Goal: Task Accomplishment & Management: Manage account settings

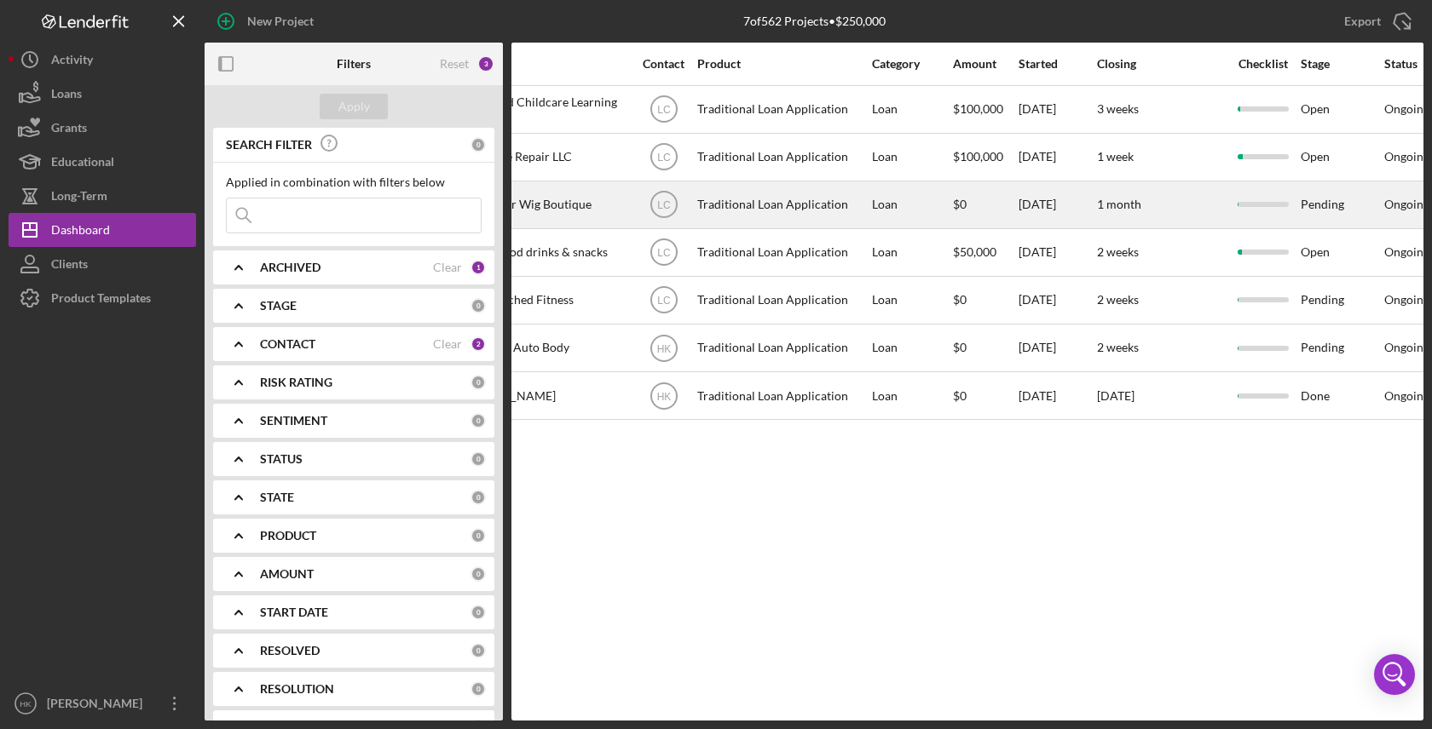
scroll to position [0, 295]
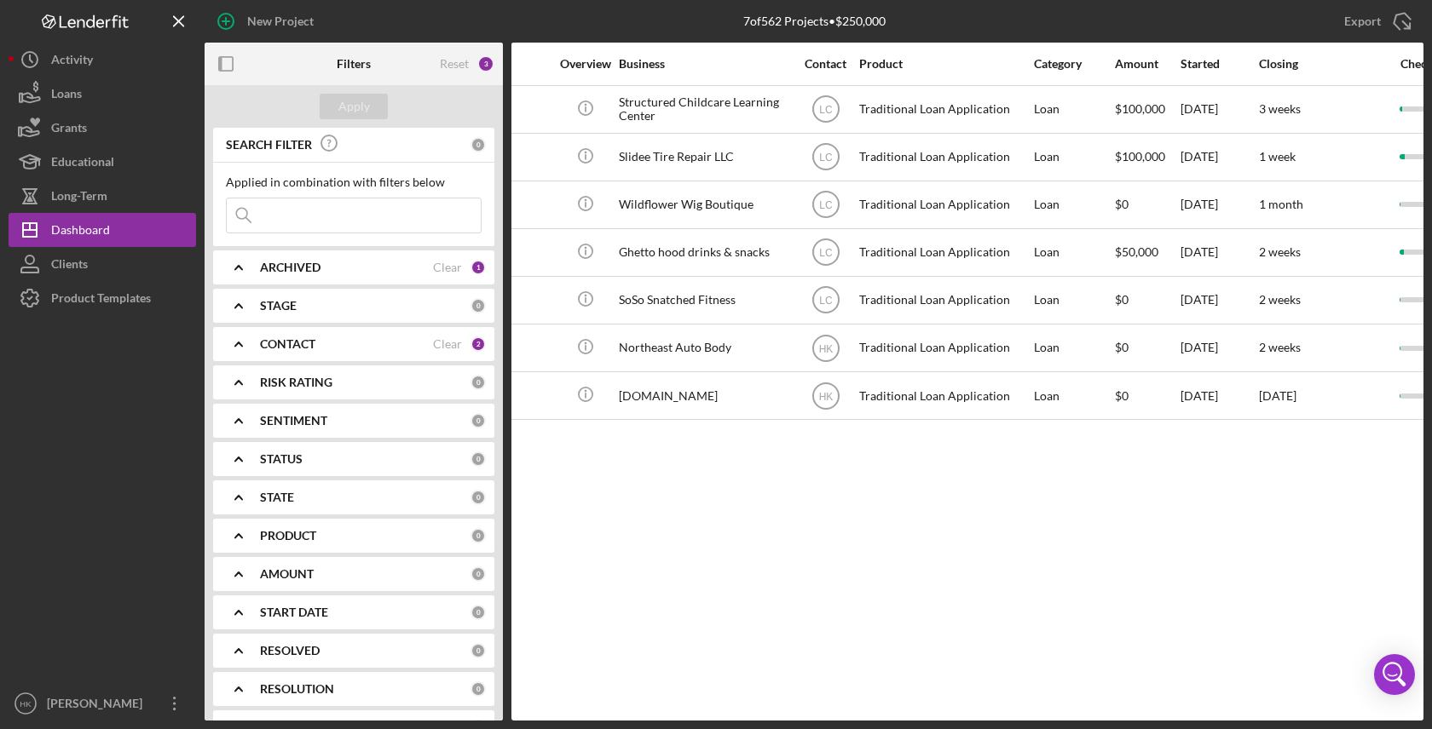
click at [458, 339] on div "CONTACT Clear 2" at bounding box center [373, 344] width 226 height 15
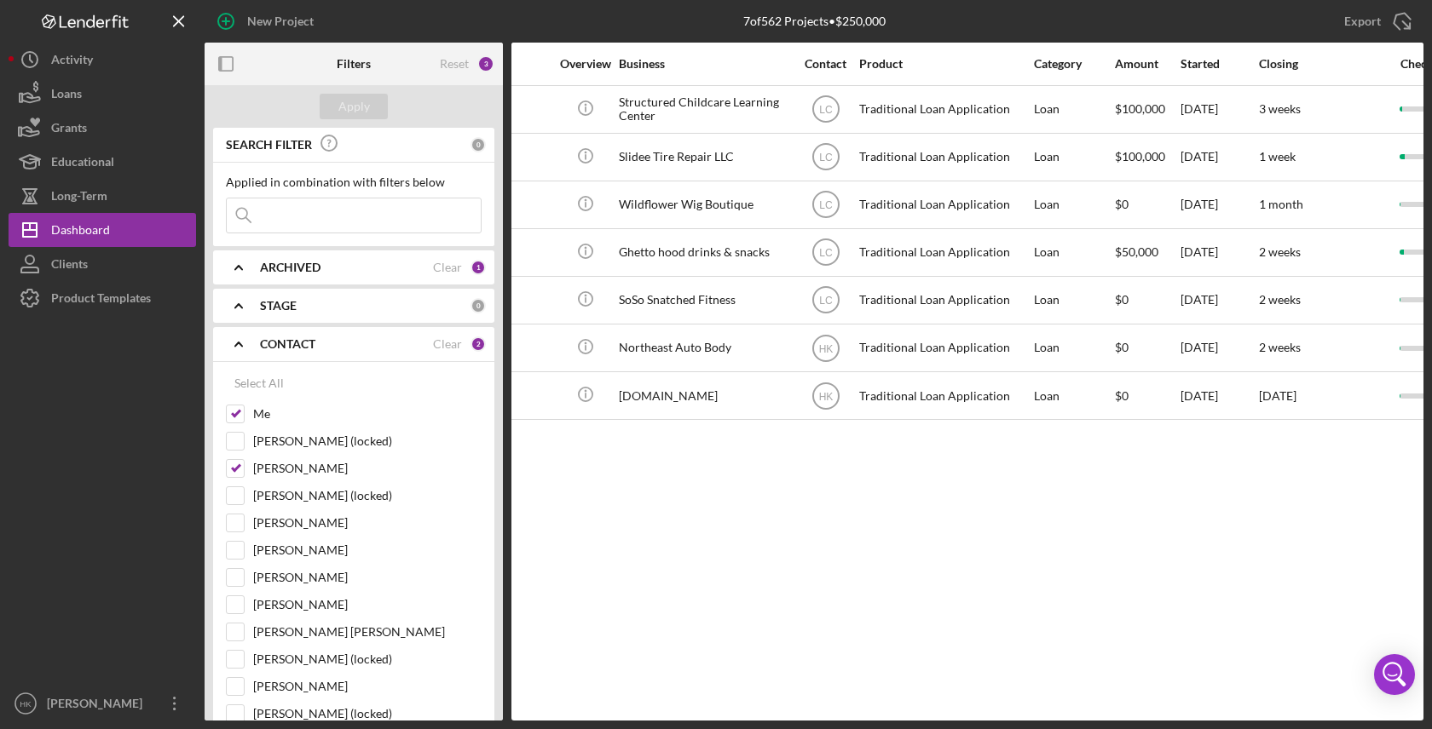
click at [752, 588] on div "Activity Icon/Table Sort Arrow Client Overview Business Contact Product Categor…" at bounding box center [967, 382] width 912 height 678
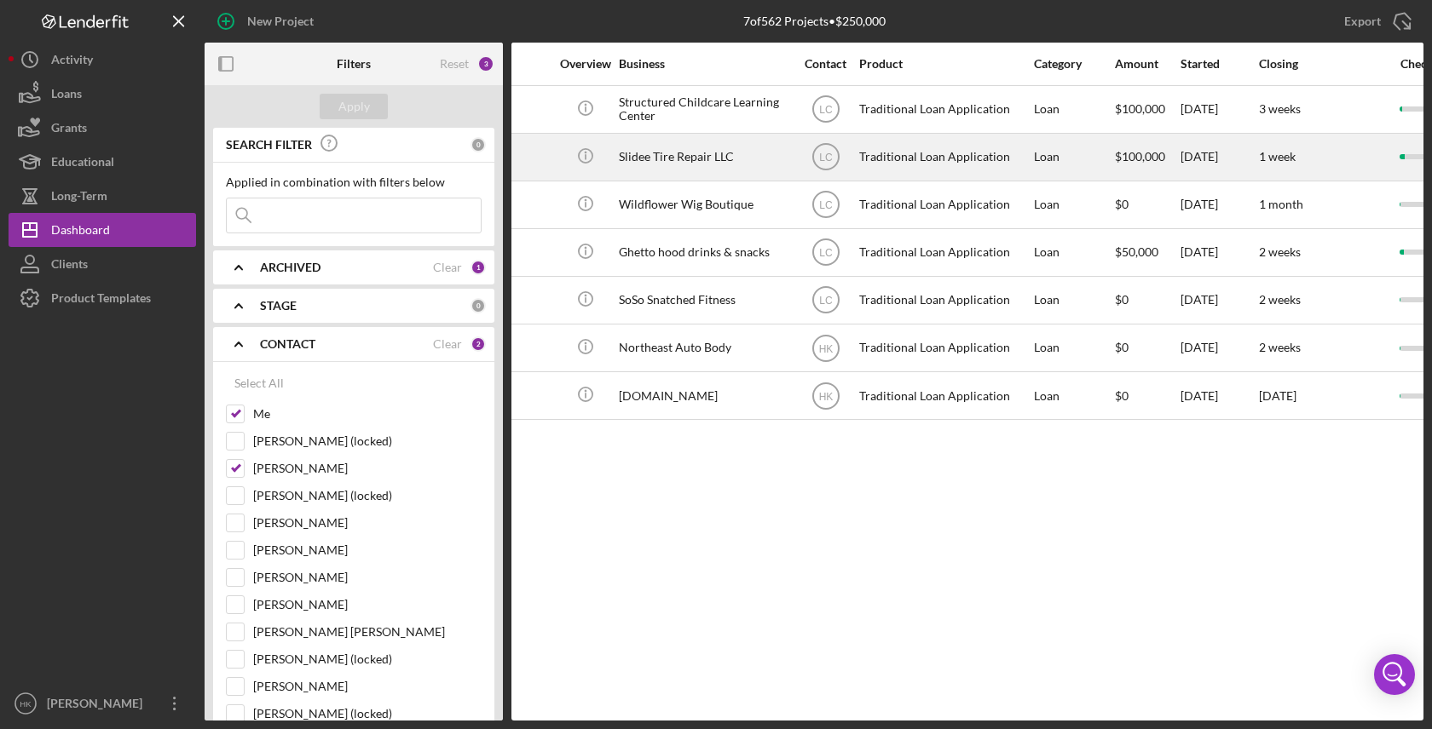
click at [866, 167] on div "Traditional Loan Application" at bounding box center [944, 157] width 170 height 45
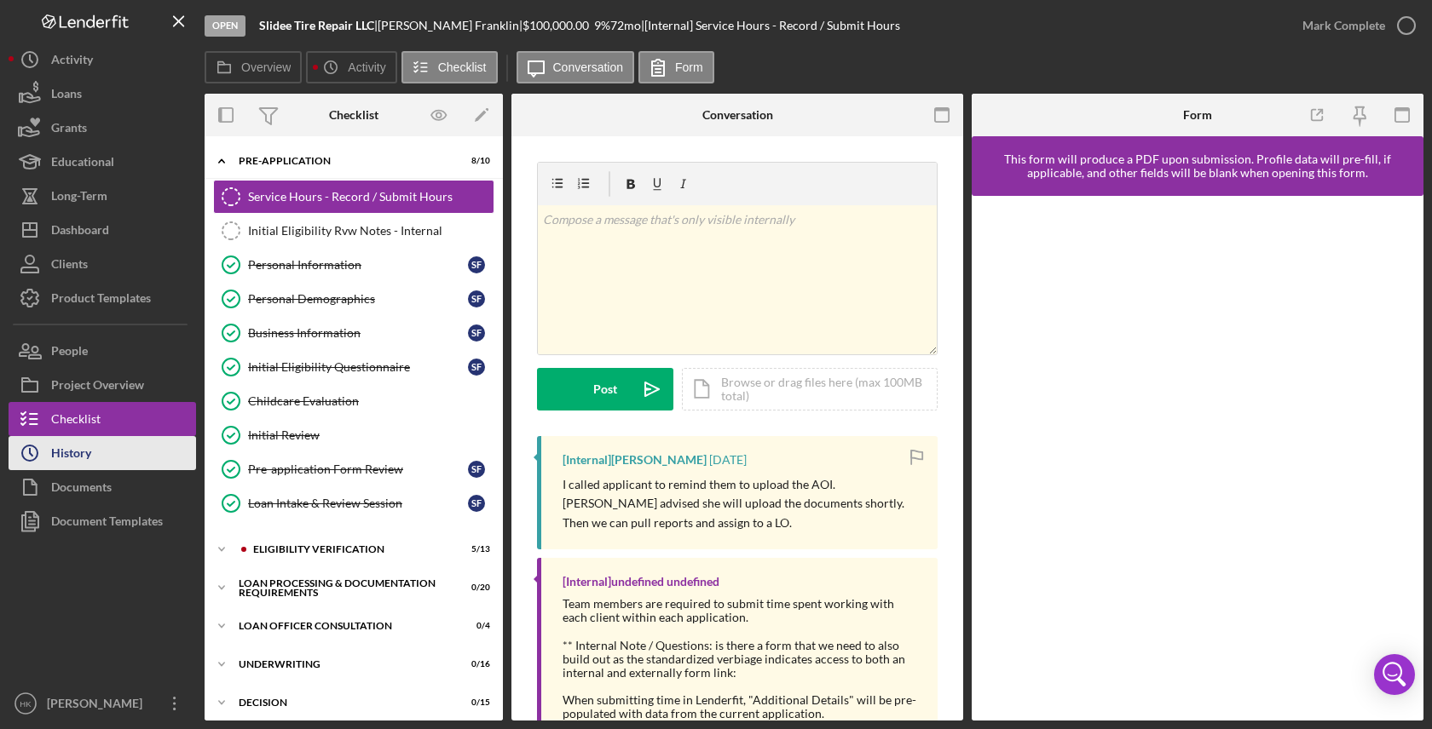
click at [140, 441] on button "Icon/History History" at bounding box center [102, 453] width 187 height 34
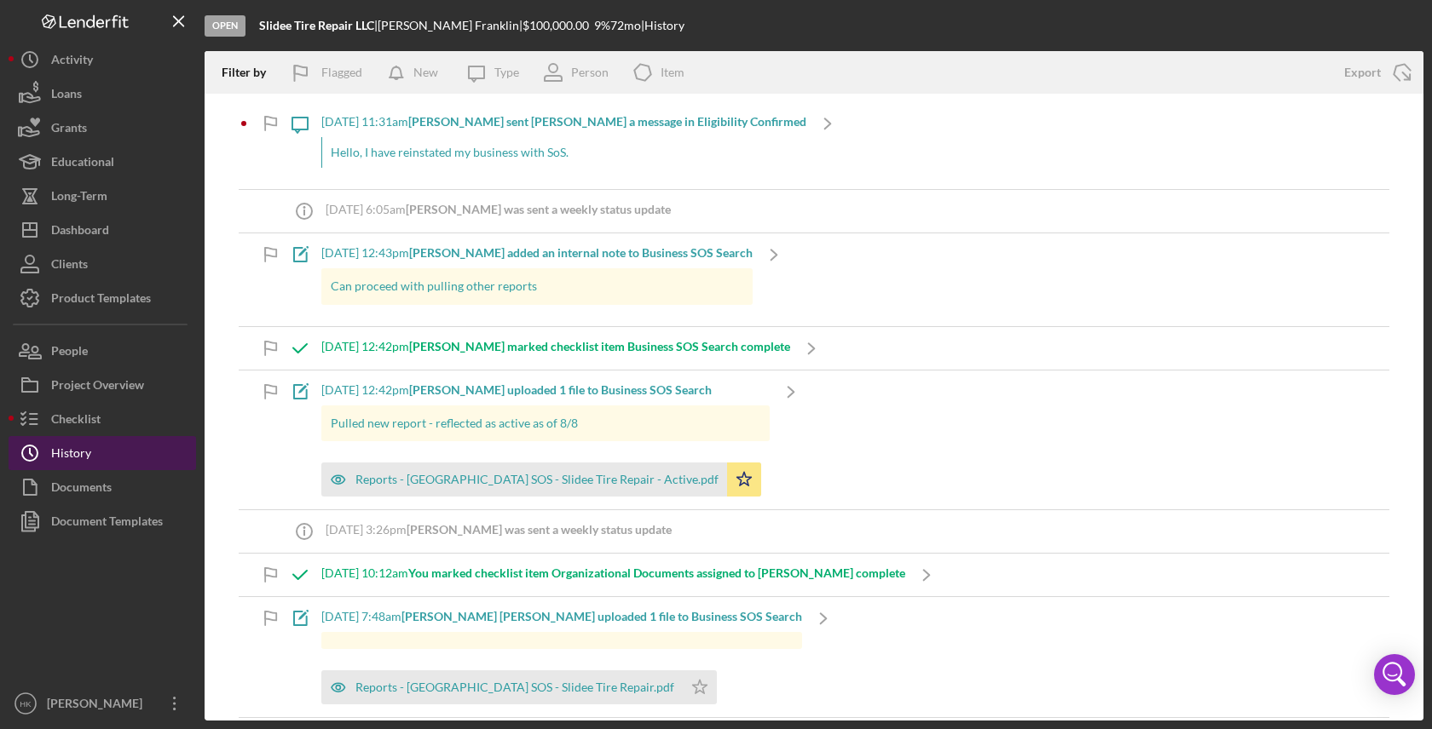
click at [140, 441] on button "Icon/History History" at bounding box center [102, 453] width 187 height 34
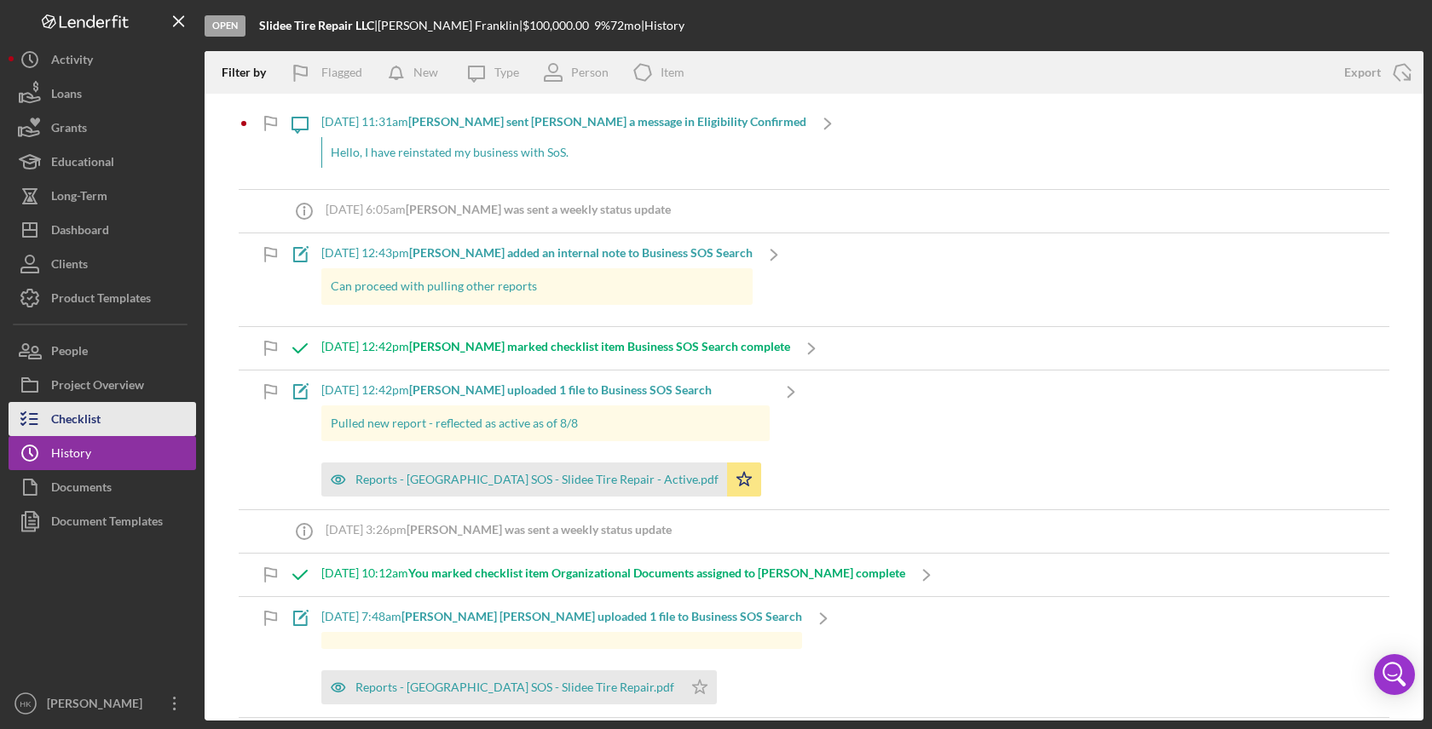
click at [98, 414] on div "Checklist" at bounding box center [75, 421] width 49 height 38
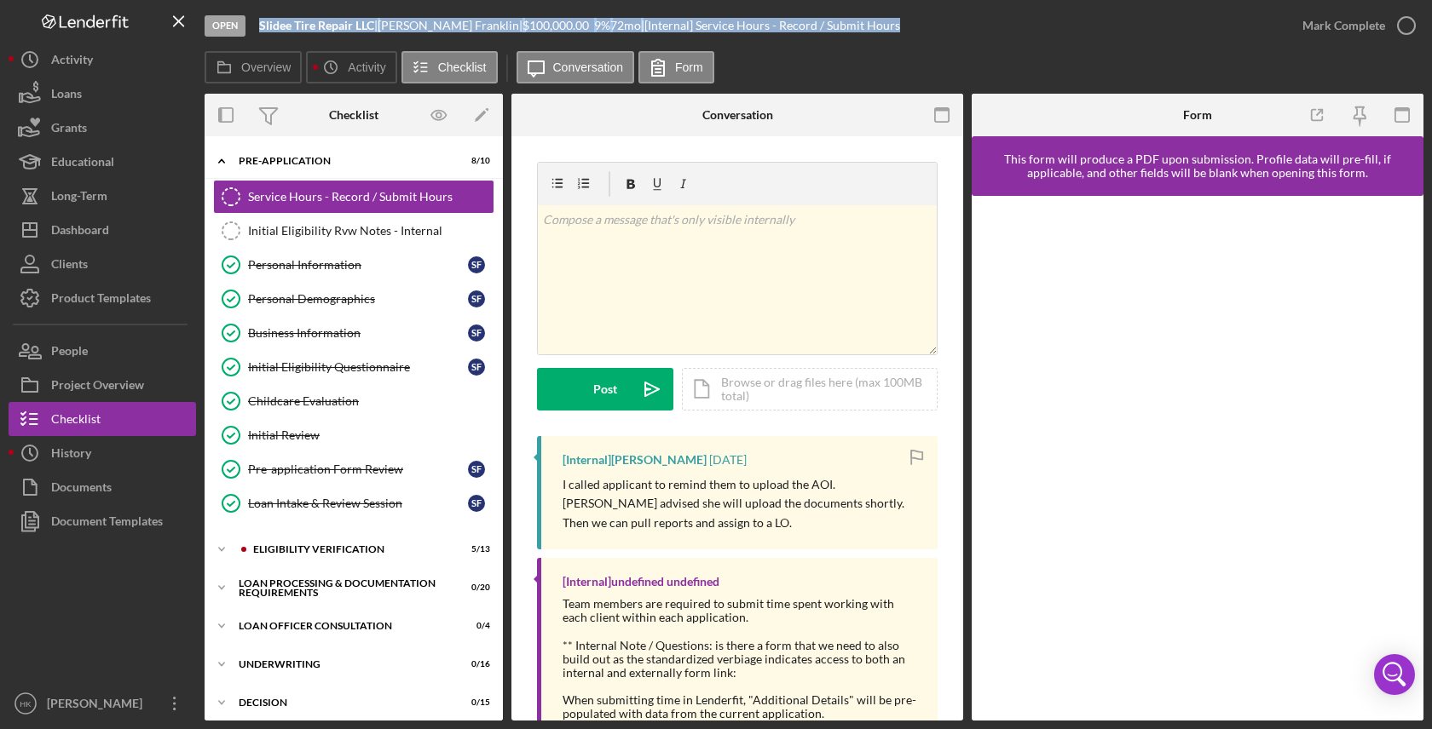
drag, startPoint x: 883, startPoint y: 29, endPoint x: 230, endPoint y: 40, distance: 652.8
click at [230, 40] on div "Open Slidee Tire Repair LLC | Shakia Franklin | $100,000.00 9 % 72 mo | [Intern…" at bounding box center [745, 25] width 1080 height 51
copy div "Slidee Tire Repair LLC | Shakia Franklin | $100,000.00 9 % 72 mo | [Internal] S…"
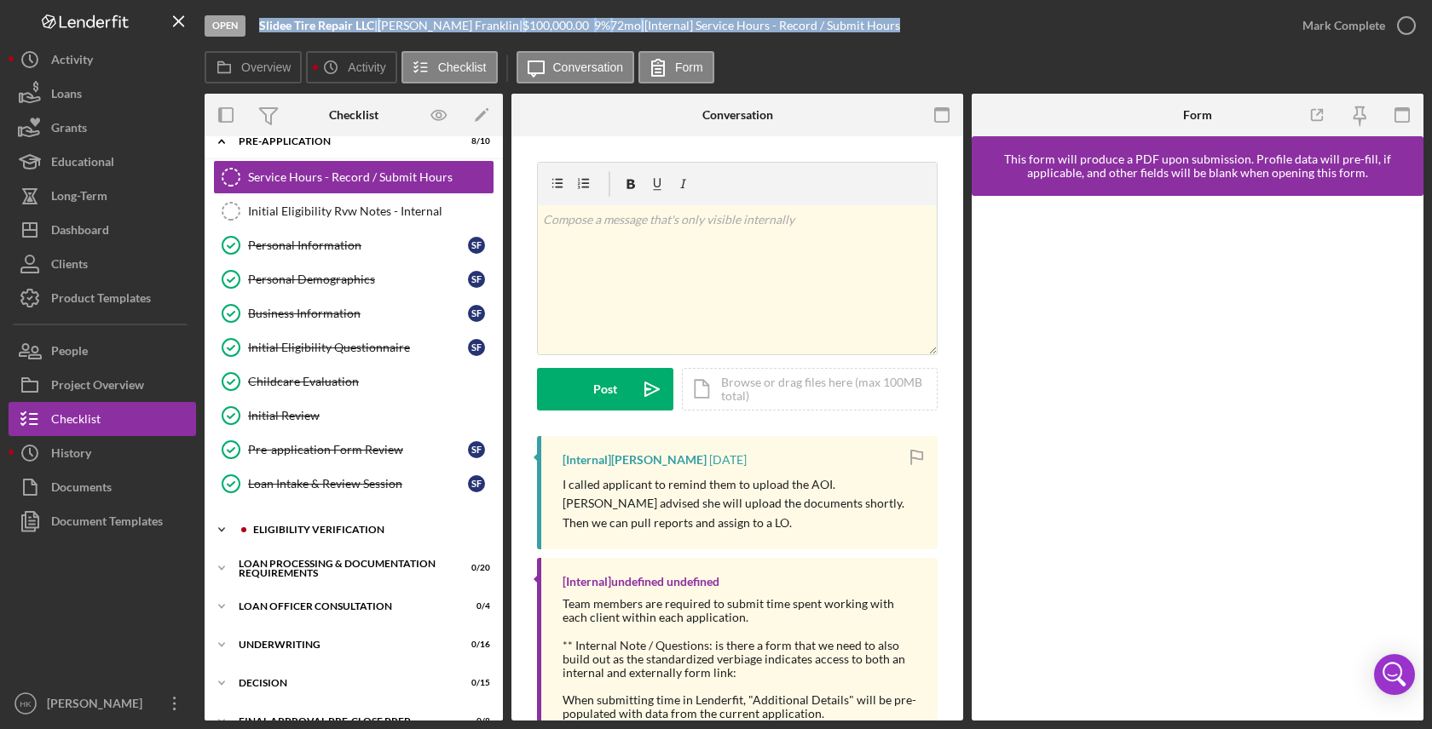
scroll to position [30, 0]
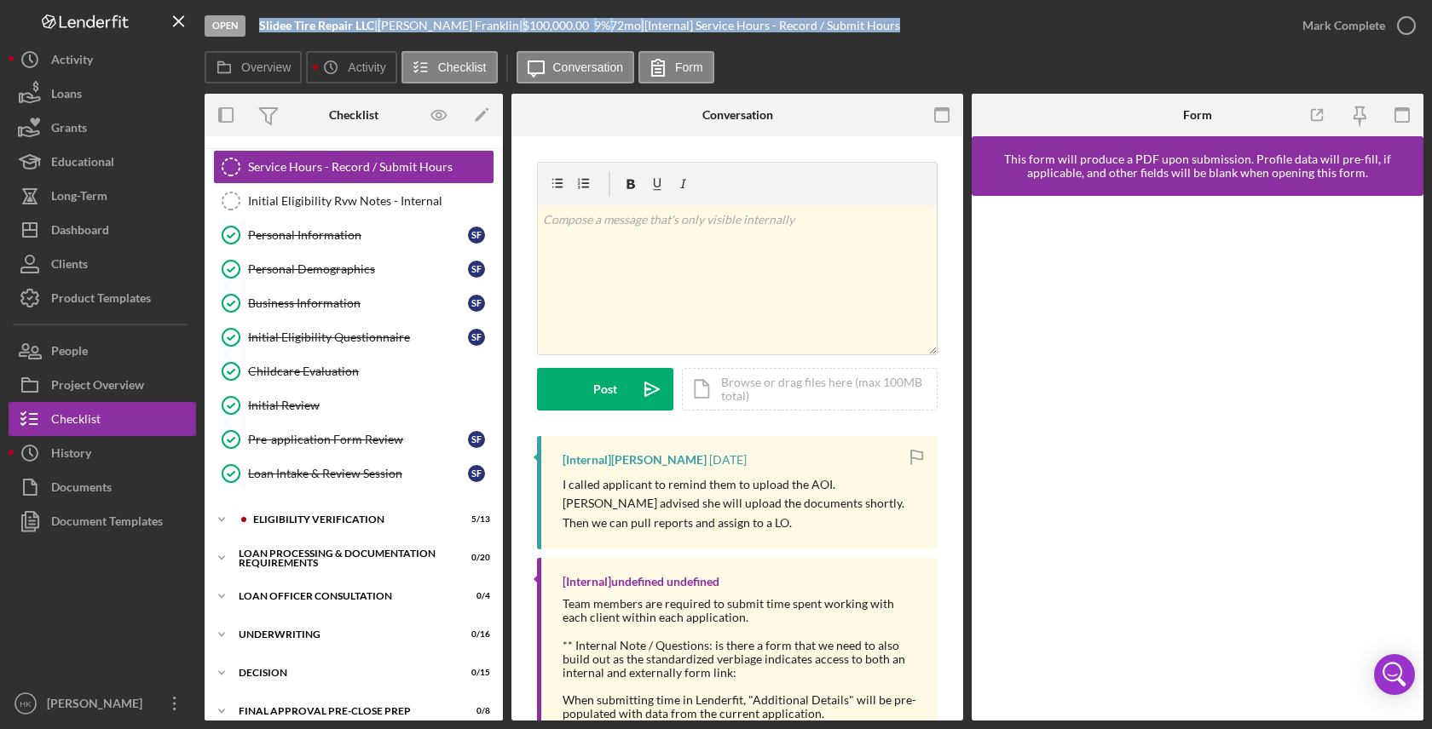
click at [390, 498] on div "Service Hours - Record / Submit Hours Service Hours - Record / Submit Hours Ini…" at bounding box center [354, 324] width 298 height 349
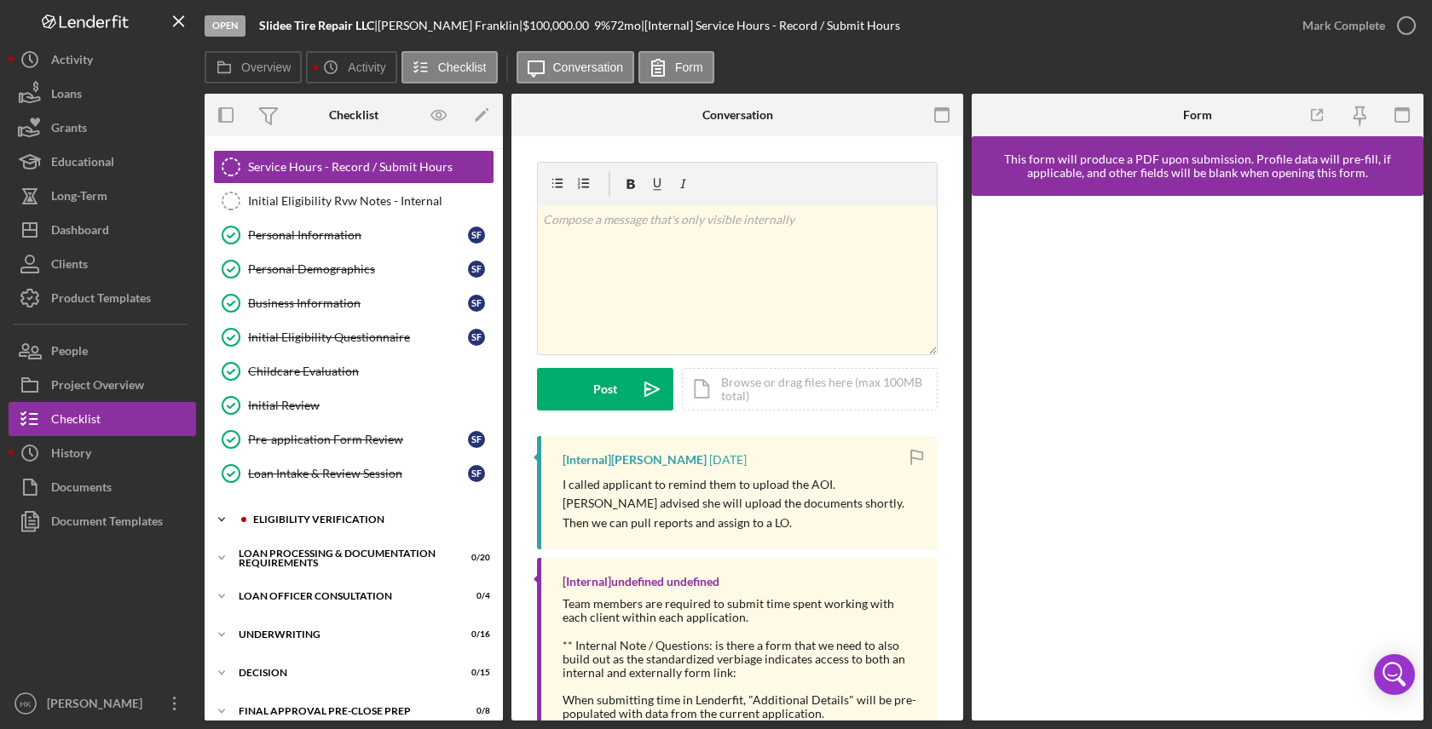
click at [394, 516] on div "Eligibility Verification" at bounding box center [367, 520] width 228 height 10
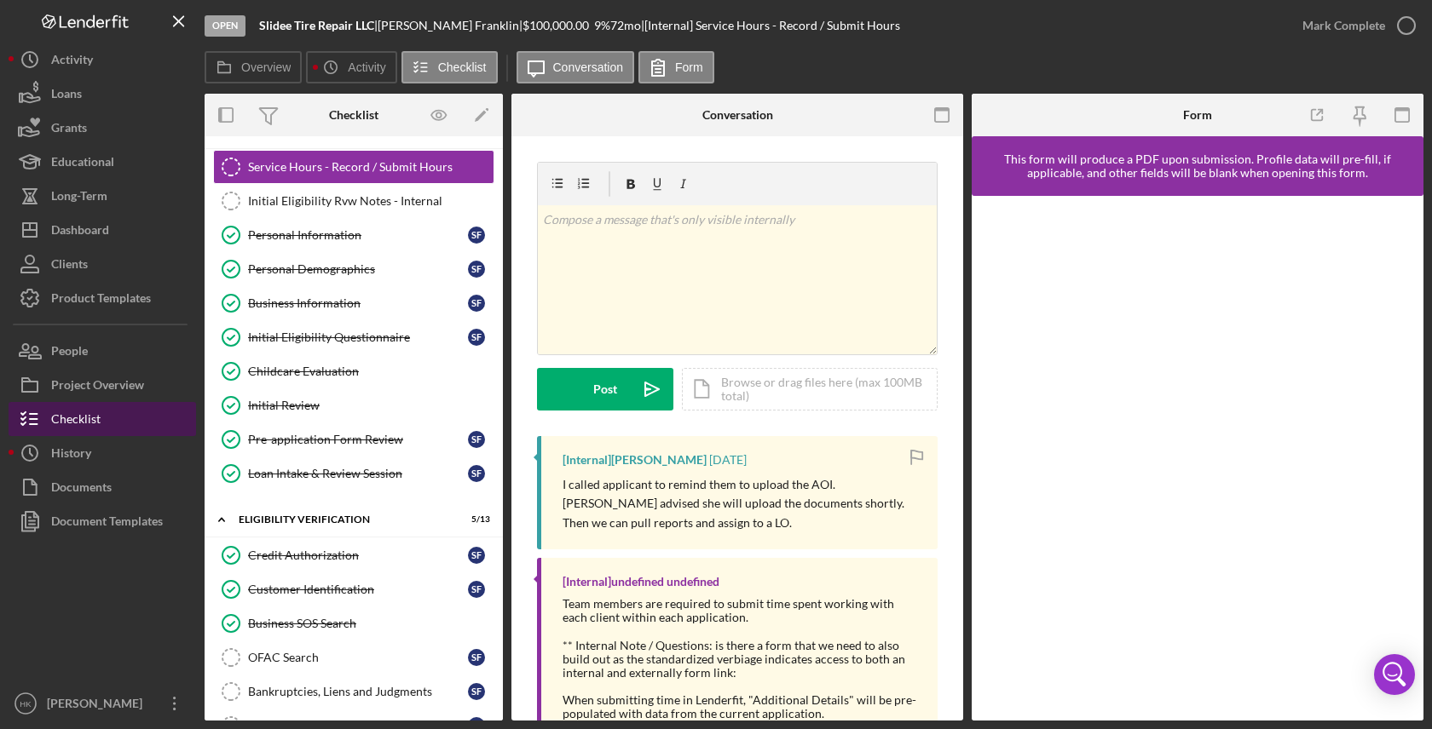
click at [127, 431] on button "Checklist" at bounding box center [102, 419] width 187 height 34
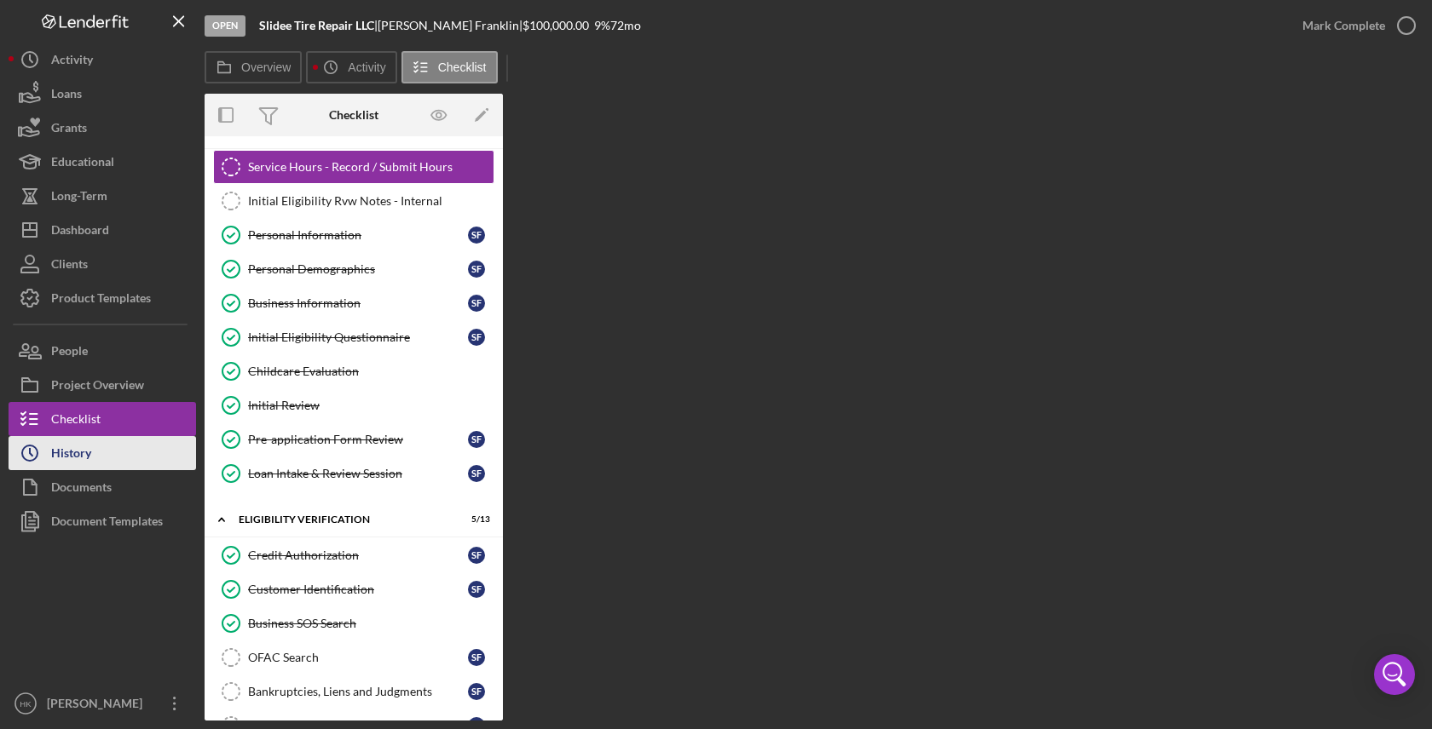
click at [127, 451] on button "Icon/History History" at bounding box center [102, 453] width 187 height 34
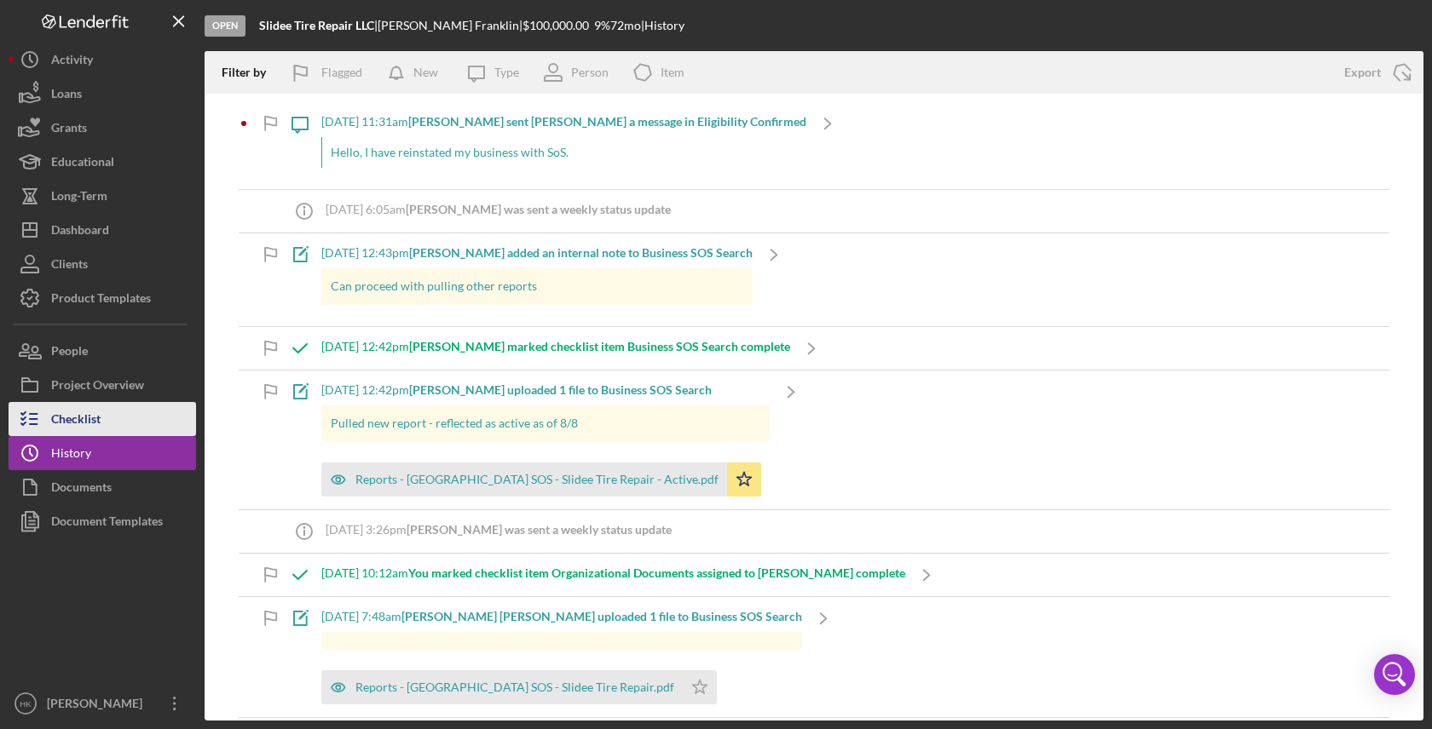
click at [124, 429] on button "Checklist" at bounding box center [102, 419] width 187 height 34
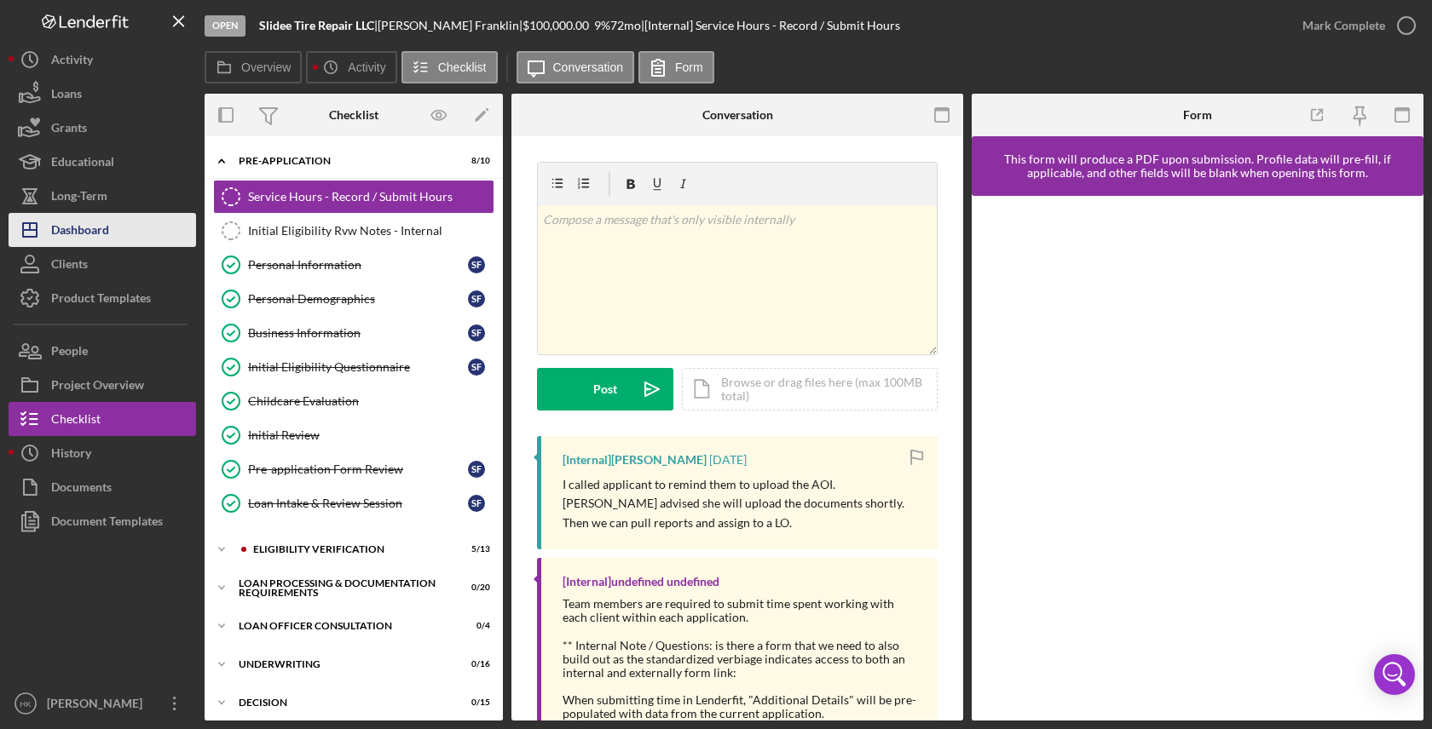
click at [101, 220] on div "Dashboard" at bounding box center [80, 232] width 58 height 38
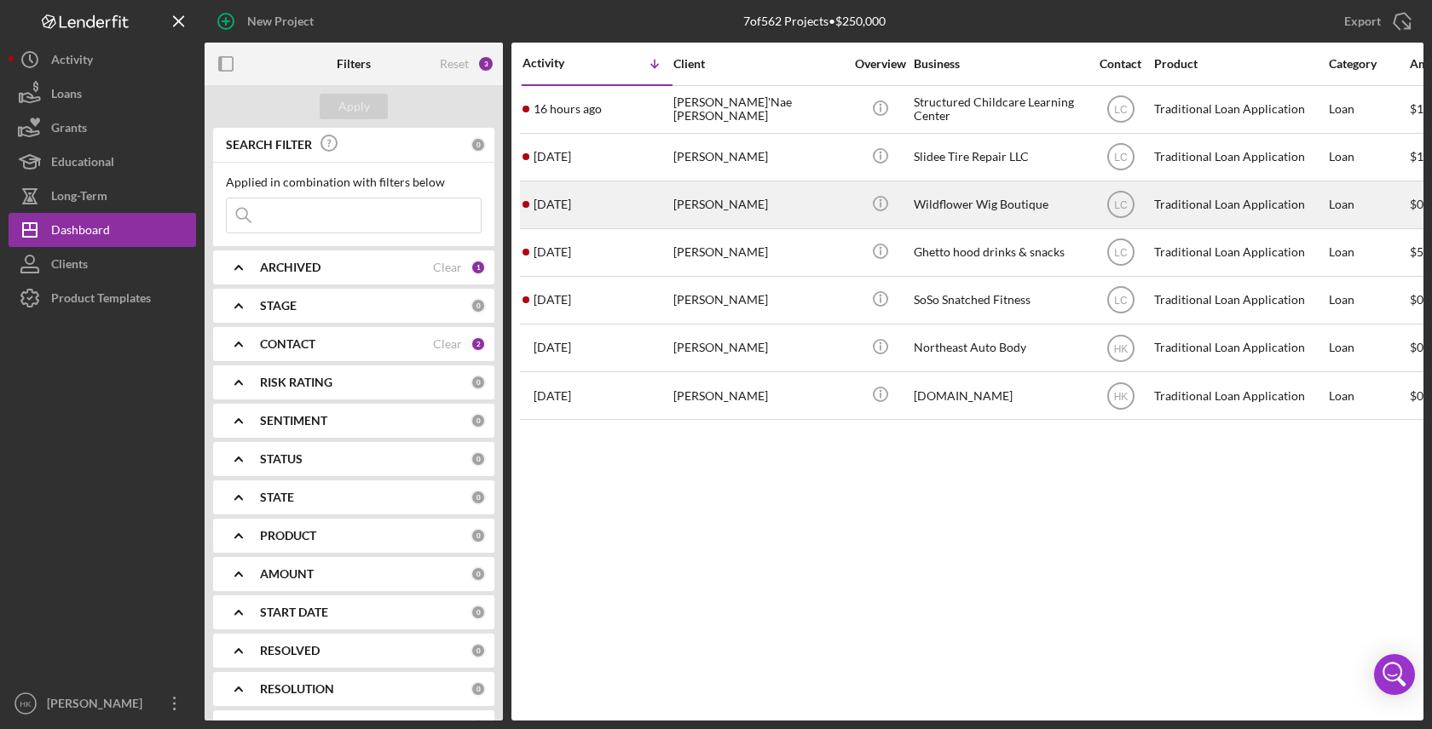
click at [923, 203] on div "Wildflower Wig Boutique" at bounding box center [998, 204] width 170 height 45
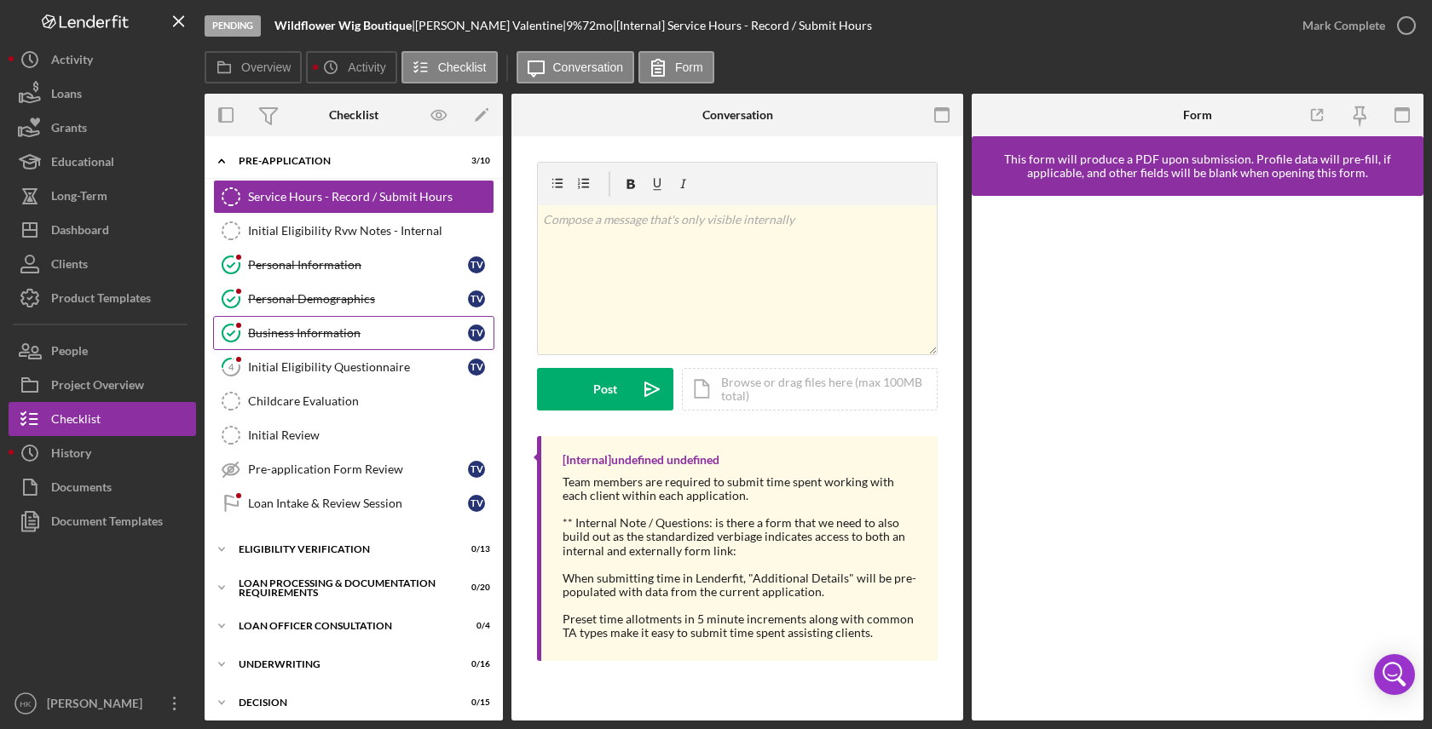
click at [302, 338] on div "Business Information" at bounding box center [358, 333] width 220 height 14
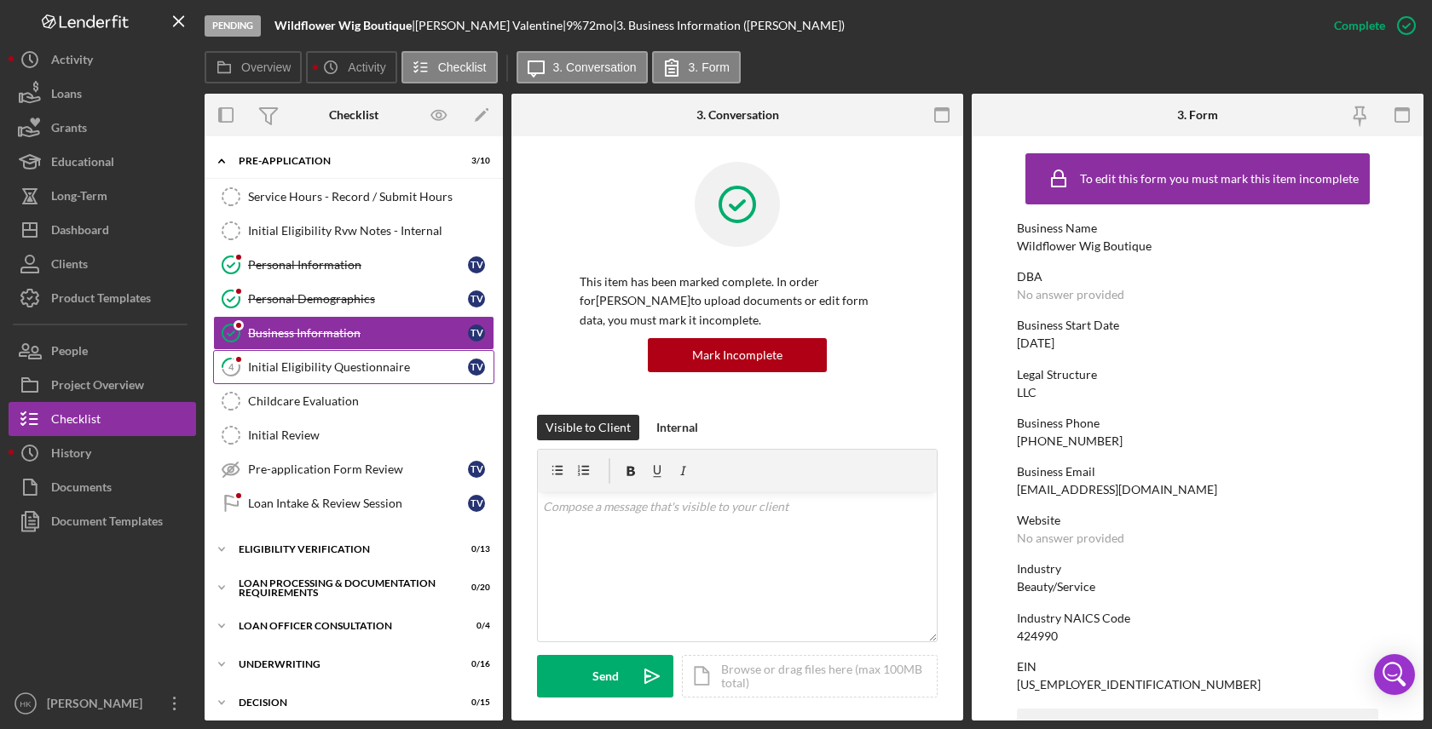
click at [309, 367] on div "Initial Eligibility Questionnaire" at bounding box center [358, 367] width 220 height 14
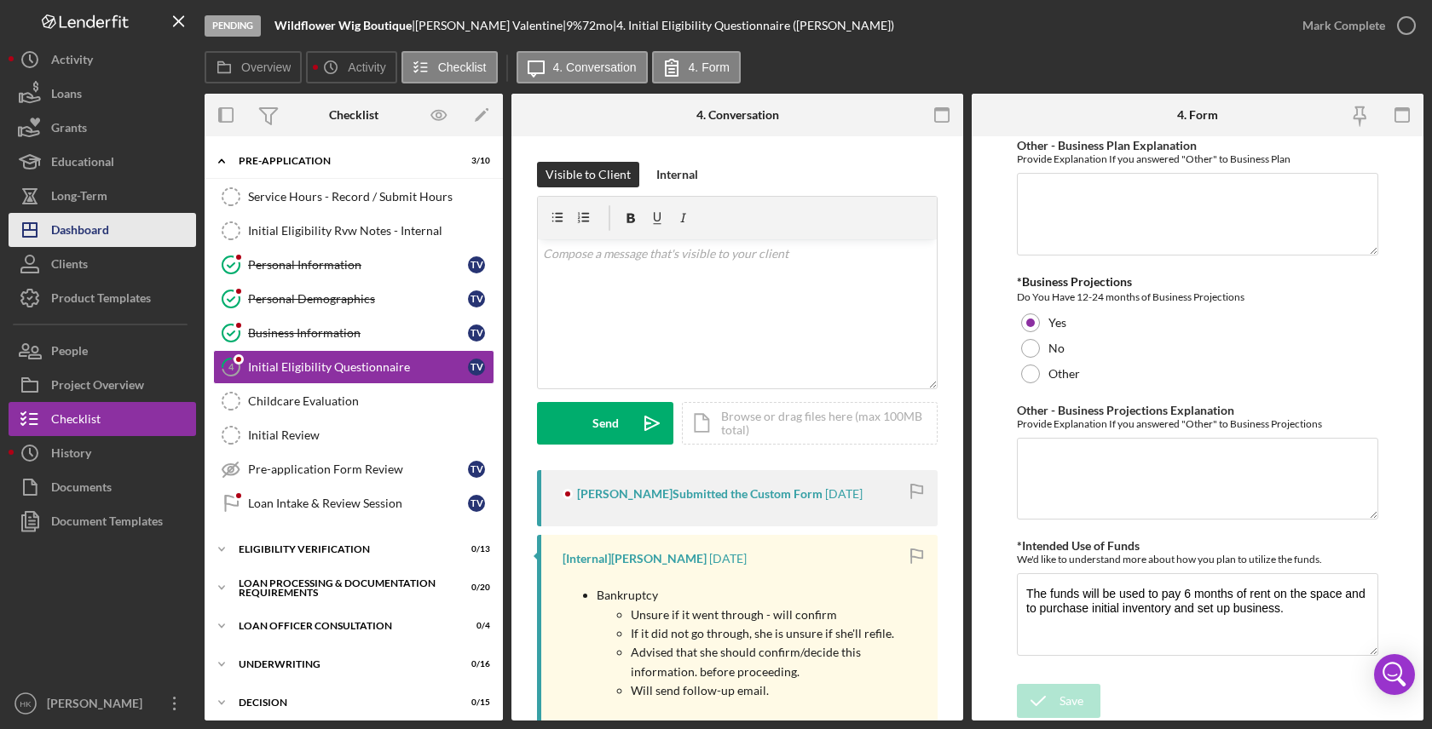
click at [151, 229] on button "Icon/Dashboard Dashboard" at bounding box center [102, 230] width 187 height 34
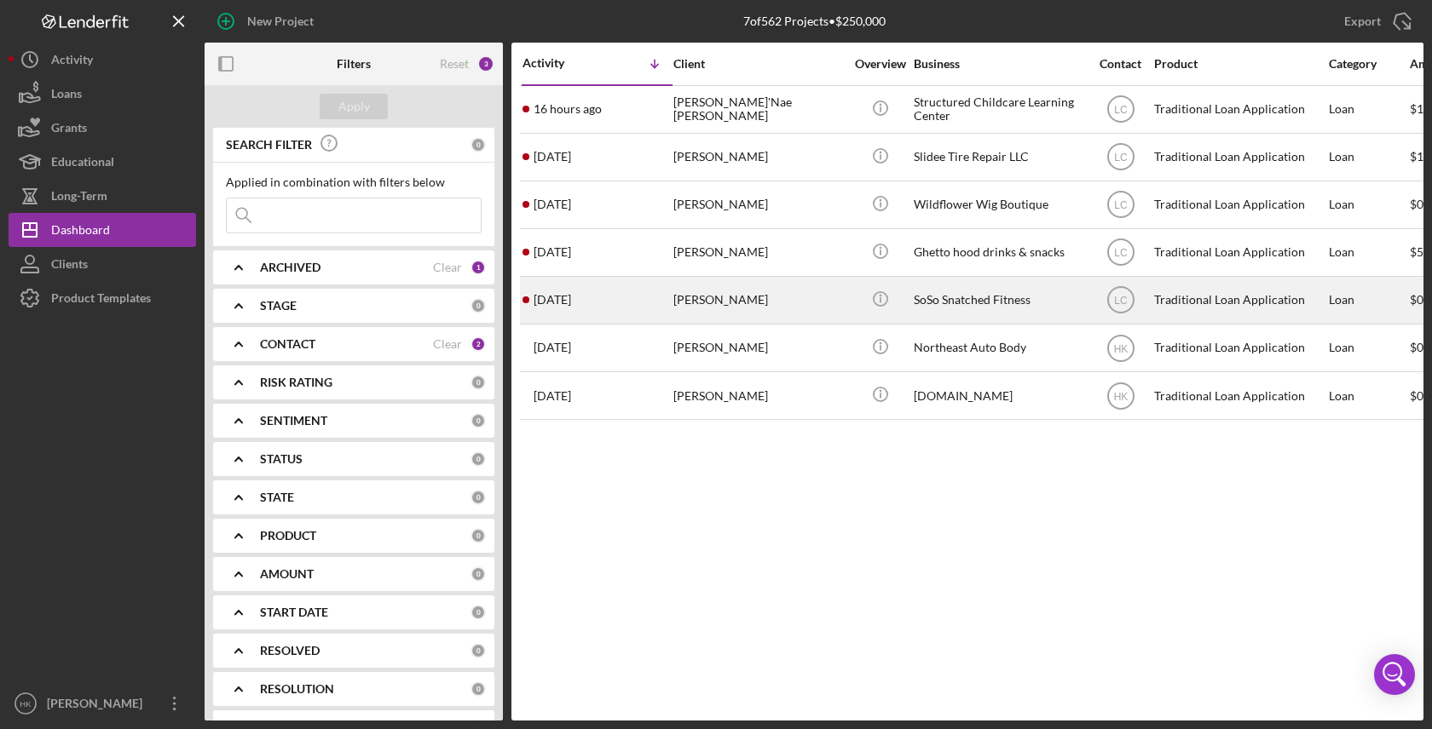
click at [1226, 295] on div "Traditional Loan Application" at bounding box center [1239, 300] width 170 height 45
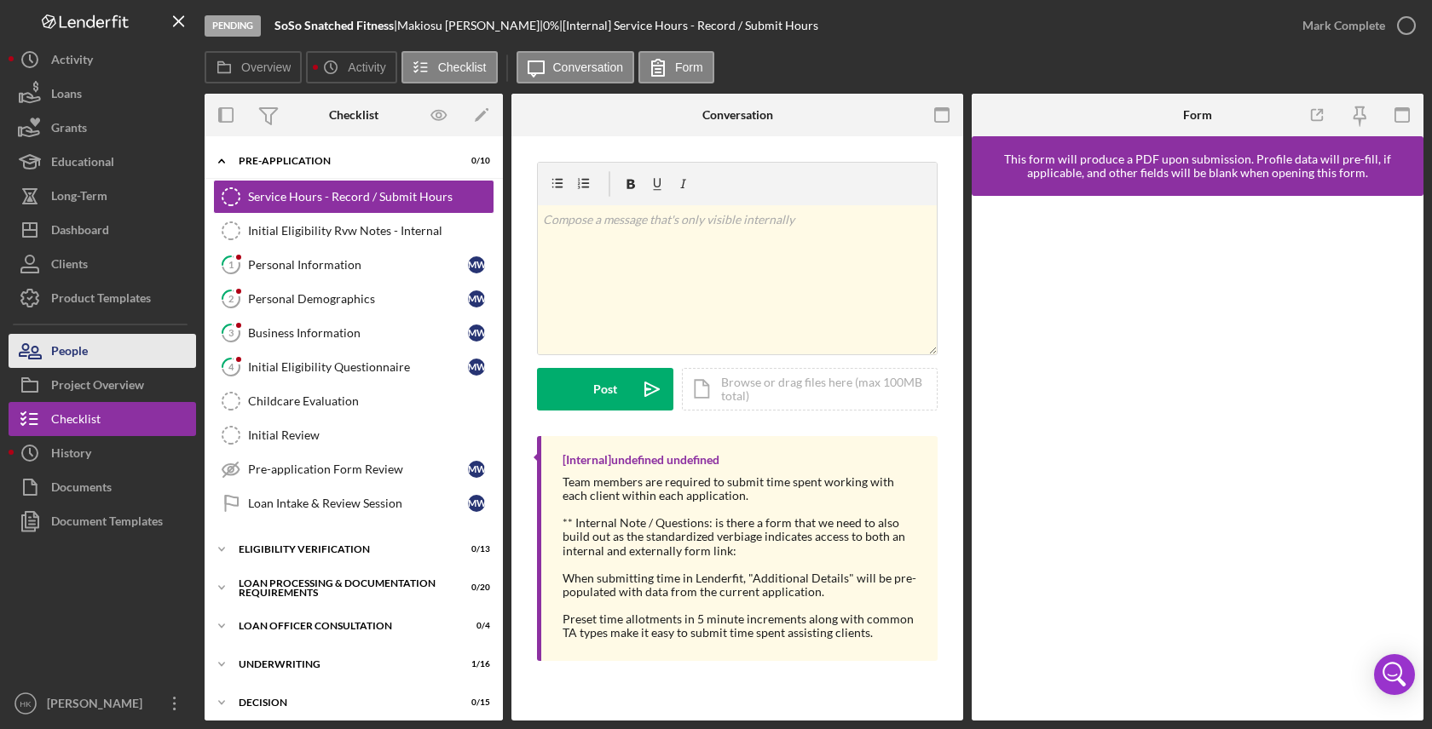
click at [144, 347] on button "People" at bounding box center [102, 351] width 187 height 34
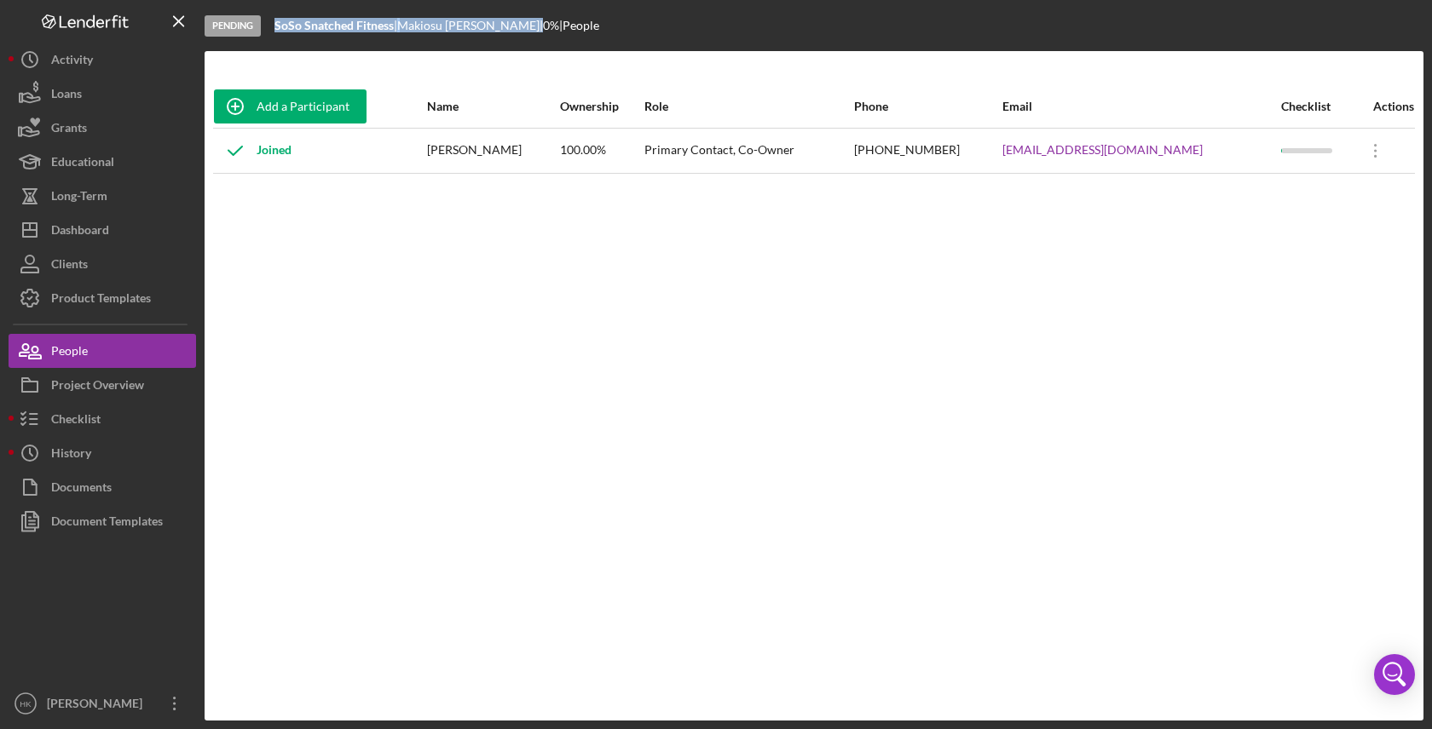
drag, startPoint x: 495, startPoint y: 26, endPoint x: 277, endPoint y: 22, distance: 218.2
click at [277, 22] on div "SoSo Snatched Fitness | Makiosu Wilson | 0 % | People" at bounding box center [436, 26] width 325 height 14
copy div "SoSo Snatched Fitness | Makiosu Wilson"
click at [95, 220] on div "Dashboard" at bounding box center [80, 232] width 58 height 38
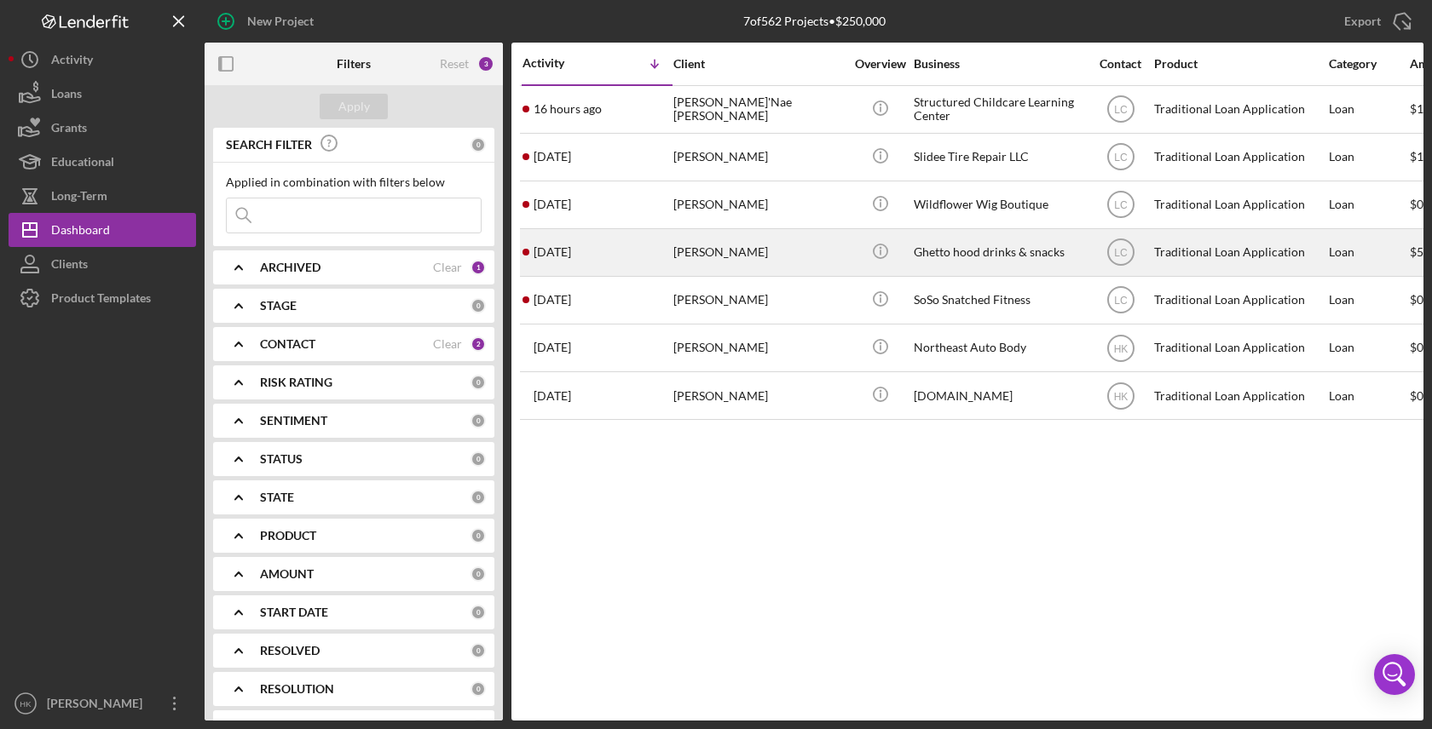
click at [725, 259] on div "[PERSON_NAME]" at bounding box center [758, 252] width 170 height 45
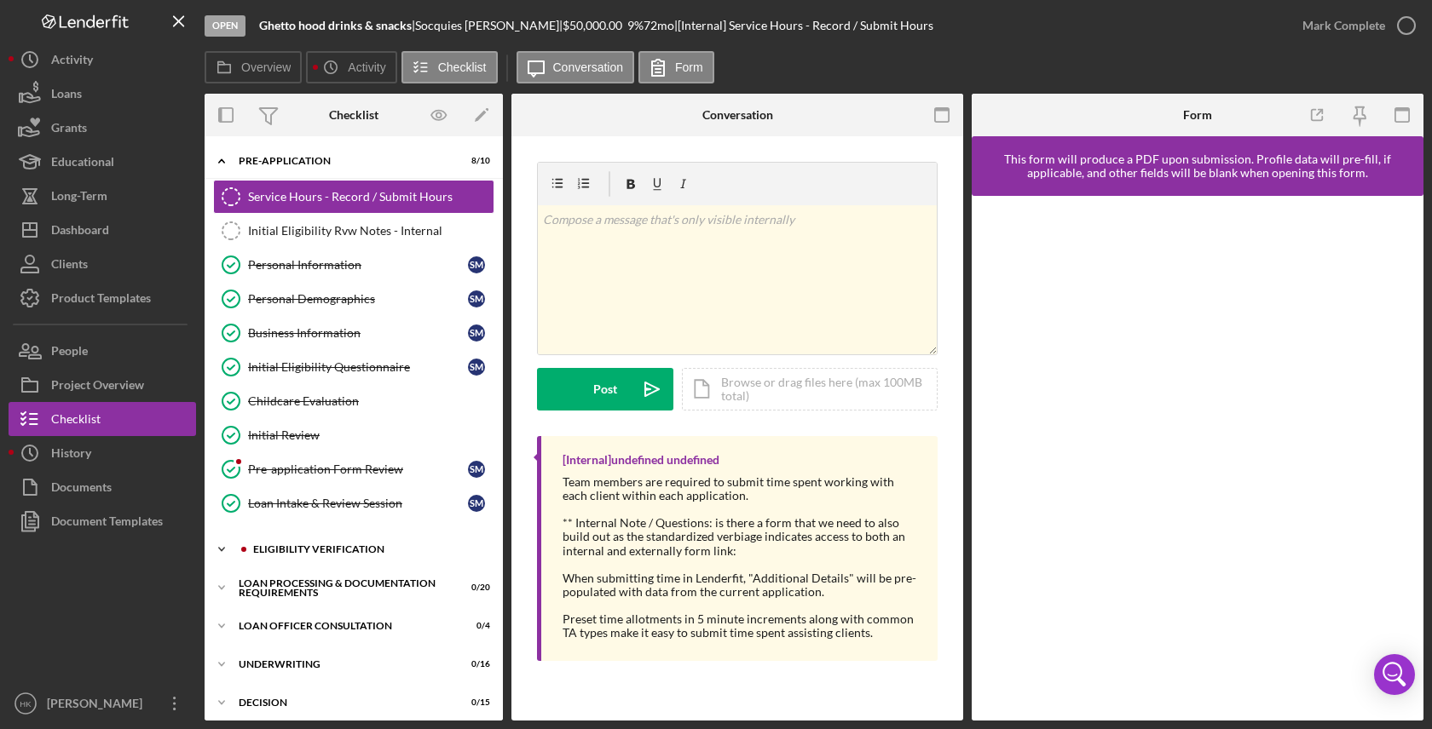
click at [366, 558] on div "Icon/Expander Eligibility Verification 3 / 13" at bounding box center [354, 550] width 298 height 34
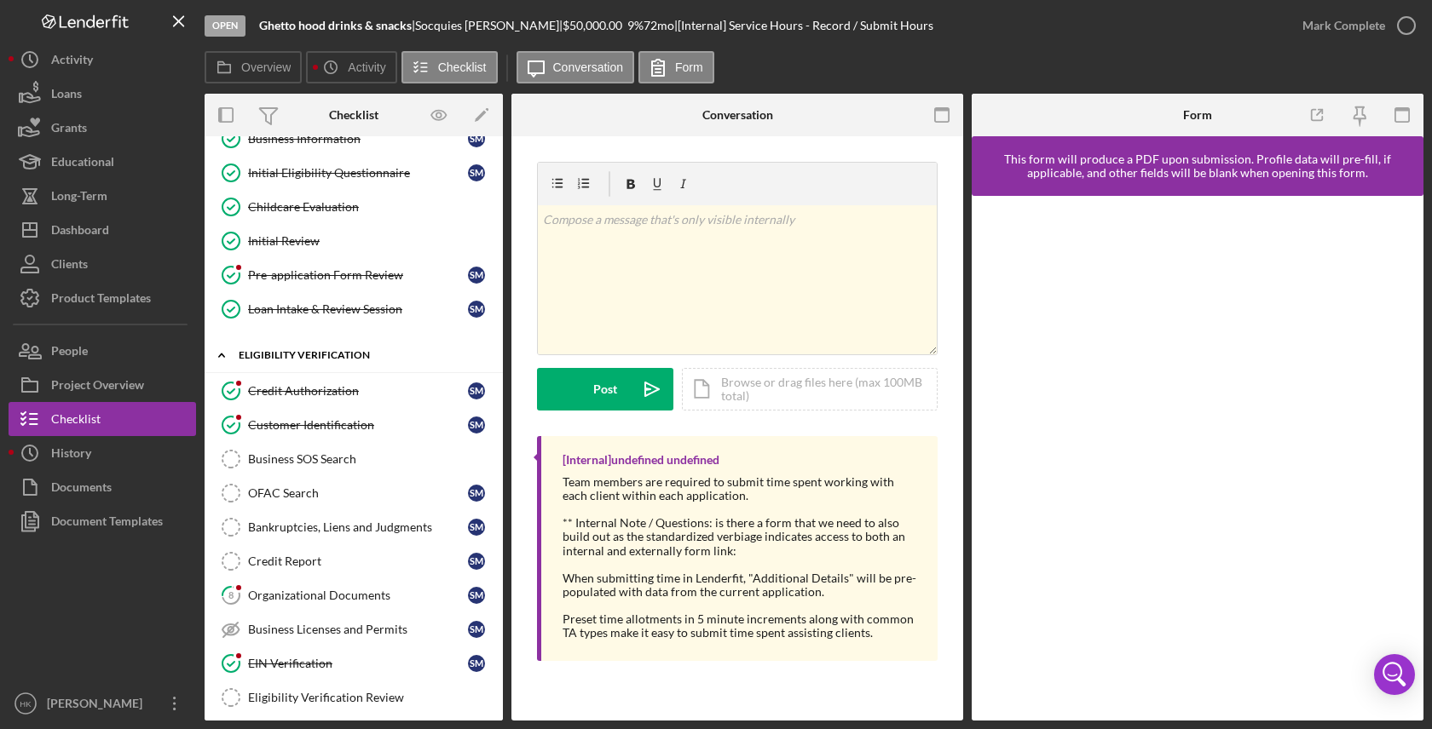
scroll to position [193, 0]
click at [350, 452] on link "Business SOS Search Business SOS Search" at bounding box center [353, 460] width 281 height 34
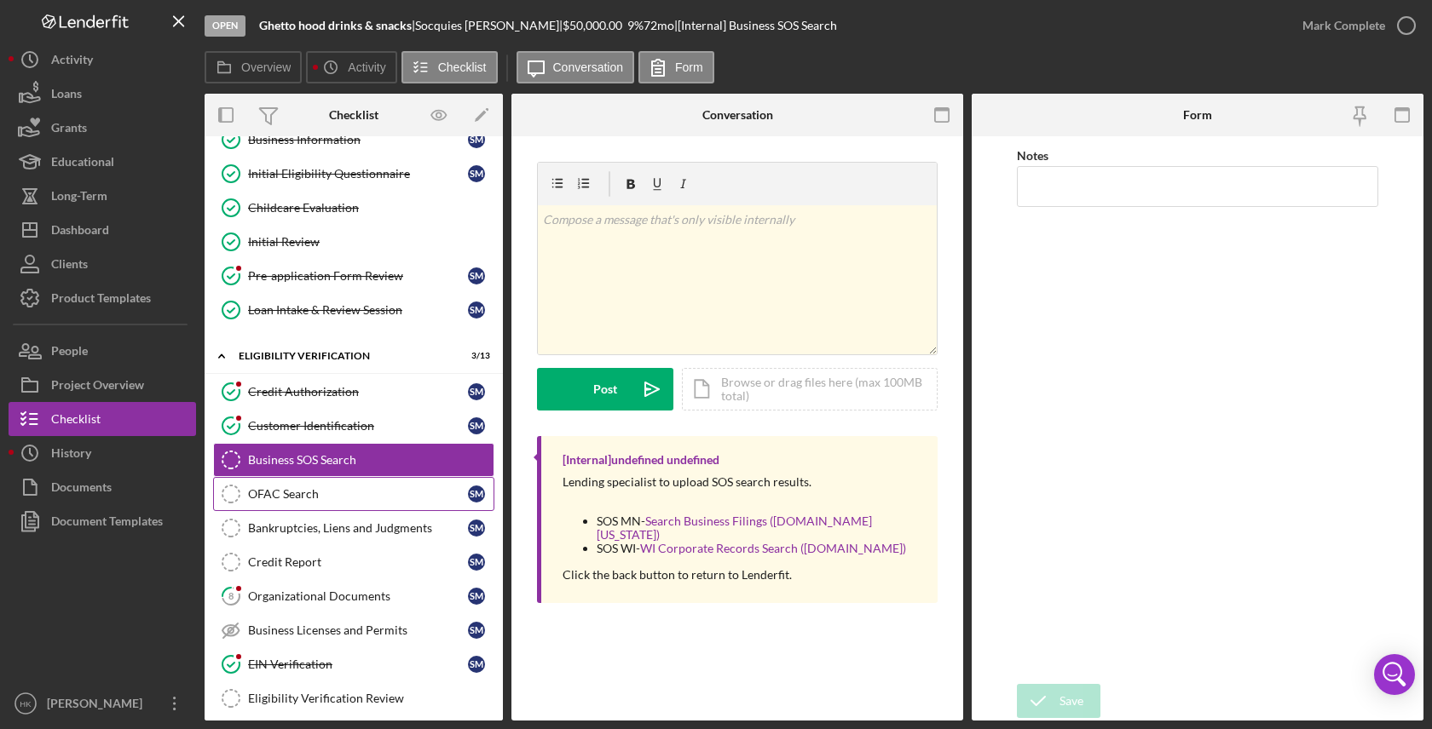
click at [292, 507] on link "OFAC Search OFAC Search S M" at bounding box center [353, 494] width 281 height 34
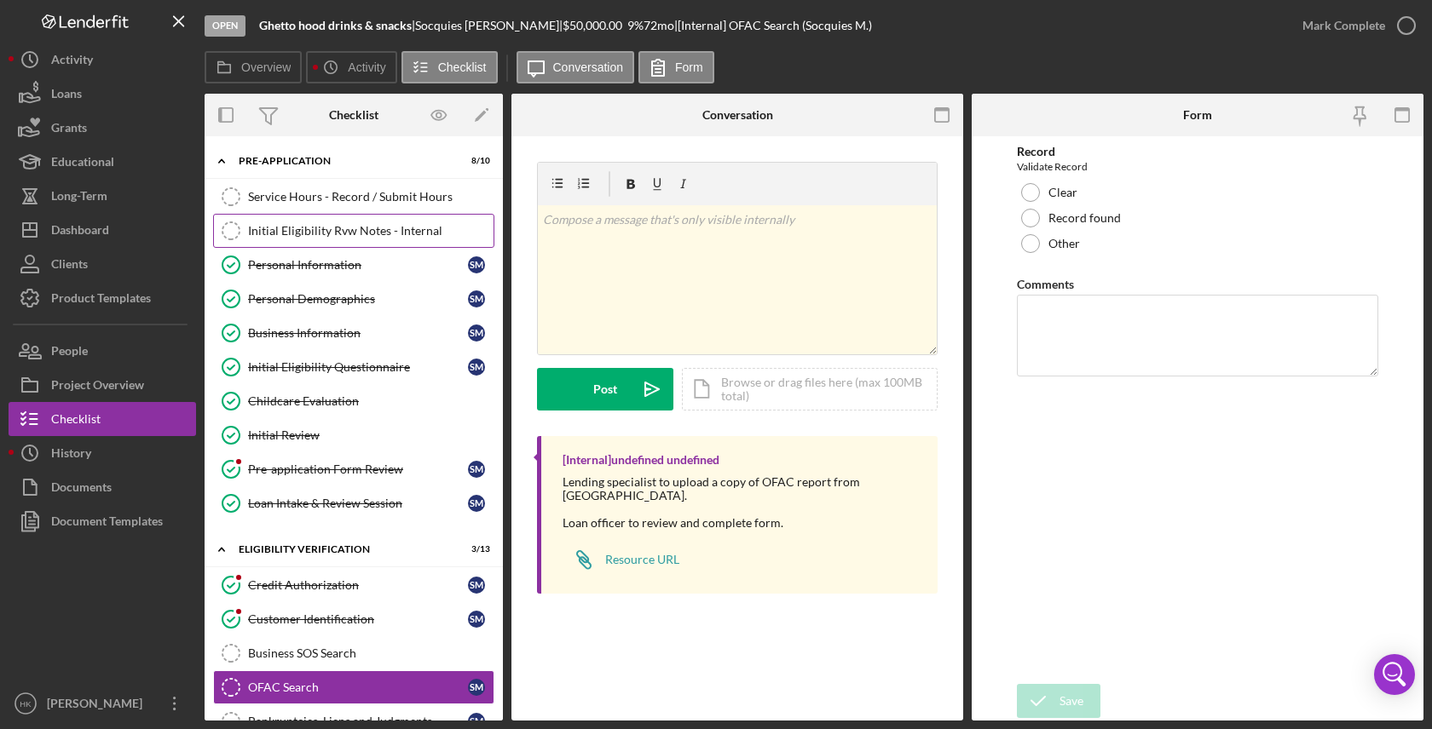
click at [351, 230] on div "Initial Eligibility Rvw Notes - Internal" at bounding box center [370, 231] width 245 height 14
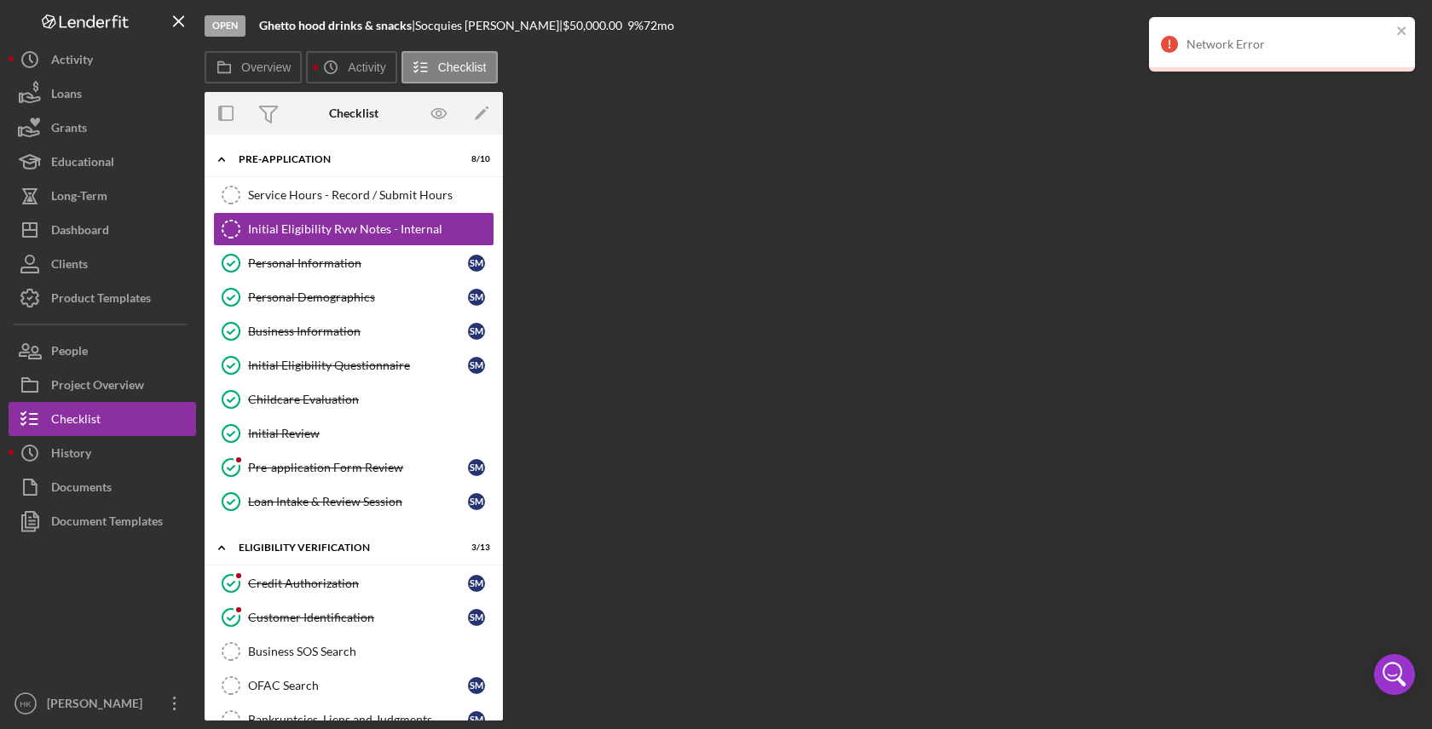
drag, startPoint x: 1042, startPoint y: 6, endPoint x: 1056, endPoint y: 145, distance: 139.6
click at [1056, 145] on div "Overview Internal Workflow Stage Open Icon/Dropdown Arrow Archive (can unarchiv…" at bounding box center [814, 406] width 1218 height 629
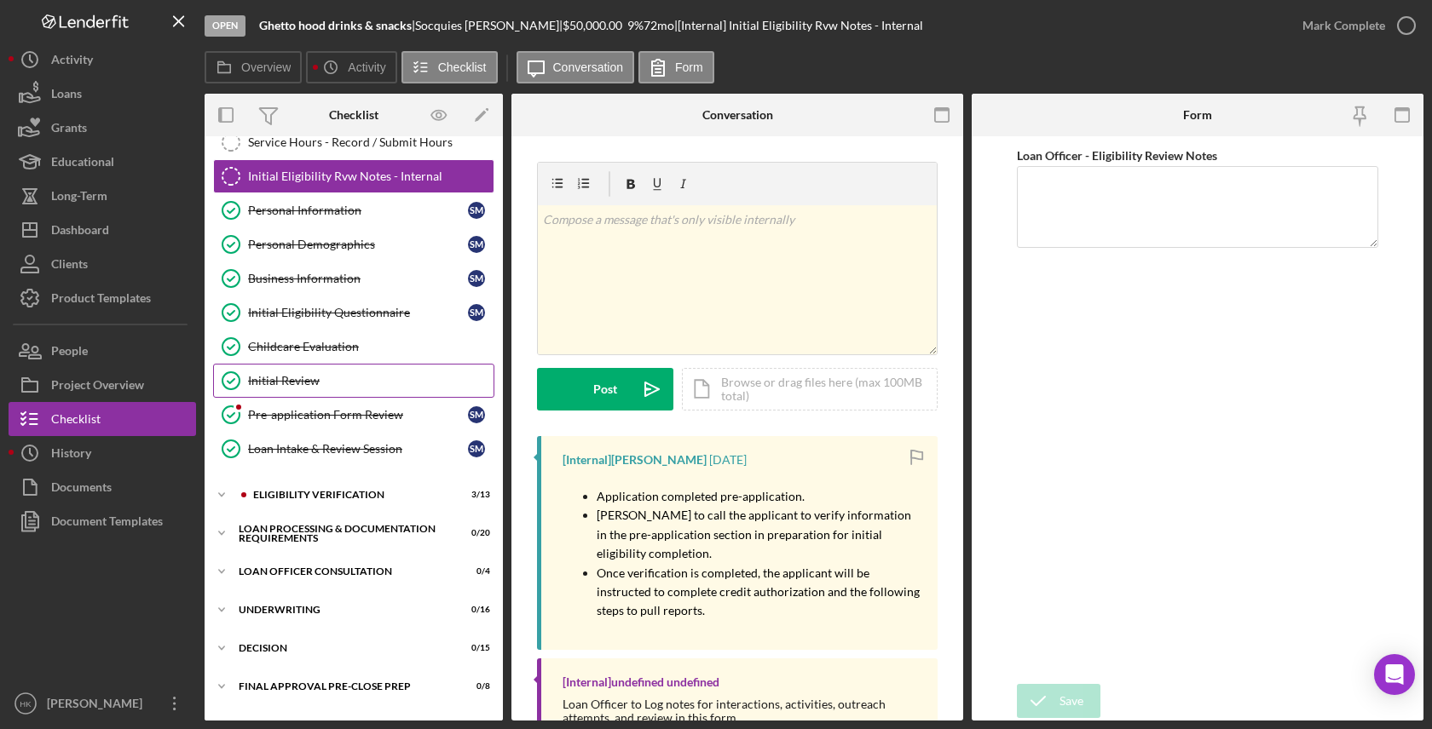
scroll to position [64, 0]
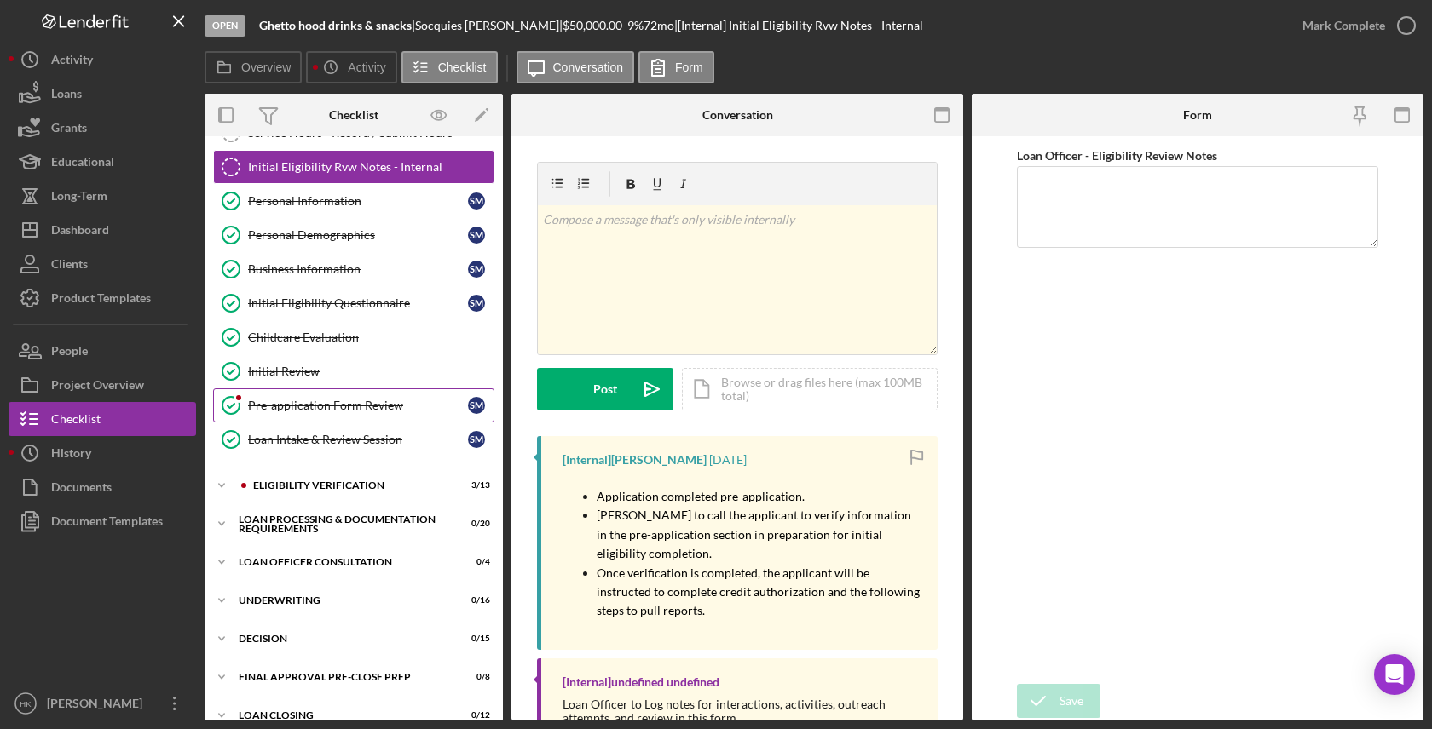
click at [272, 412] on div "Pre-application Form Review" at bounding box center [358, 406] width 220 height 14
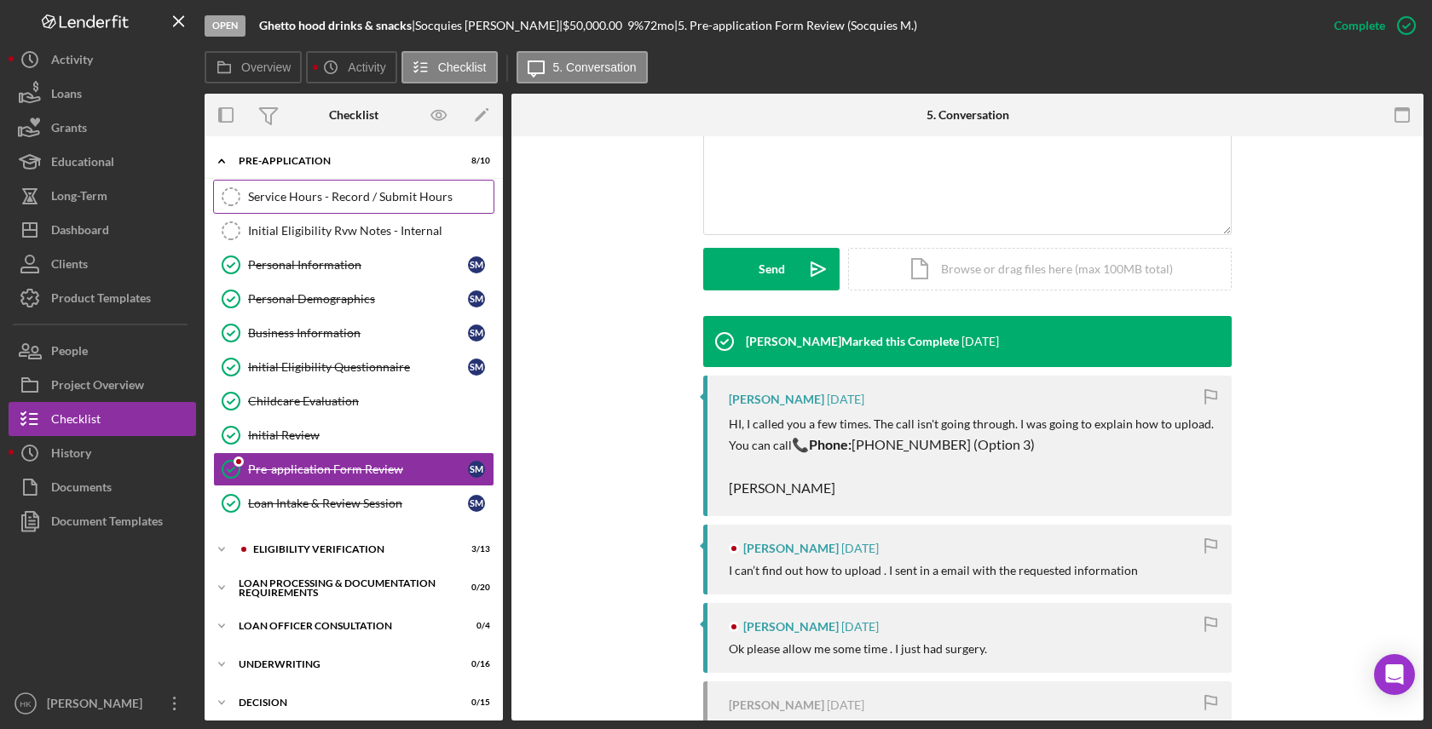
click at [348, 198] on div "Service Hours - Record / Submit Hours" at bounding box center [370, 197] width 245 height 14
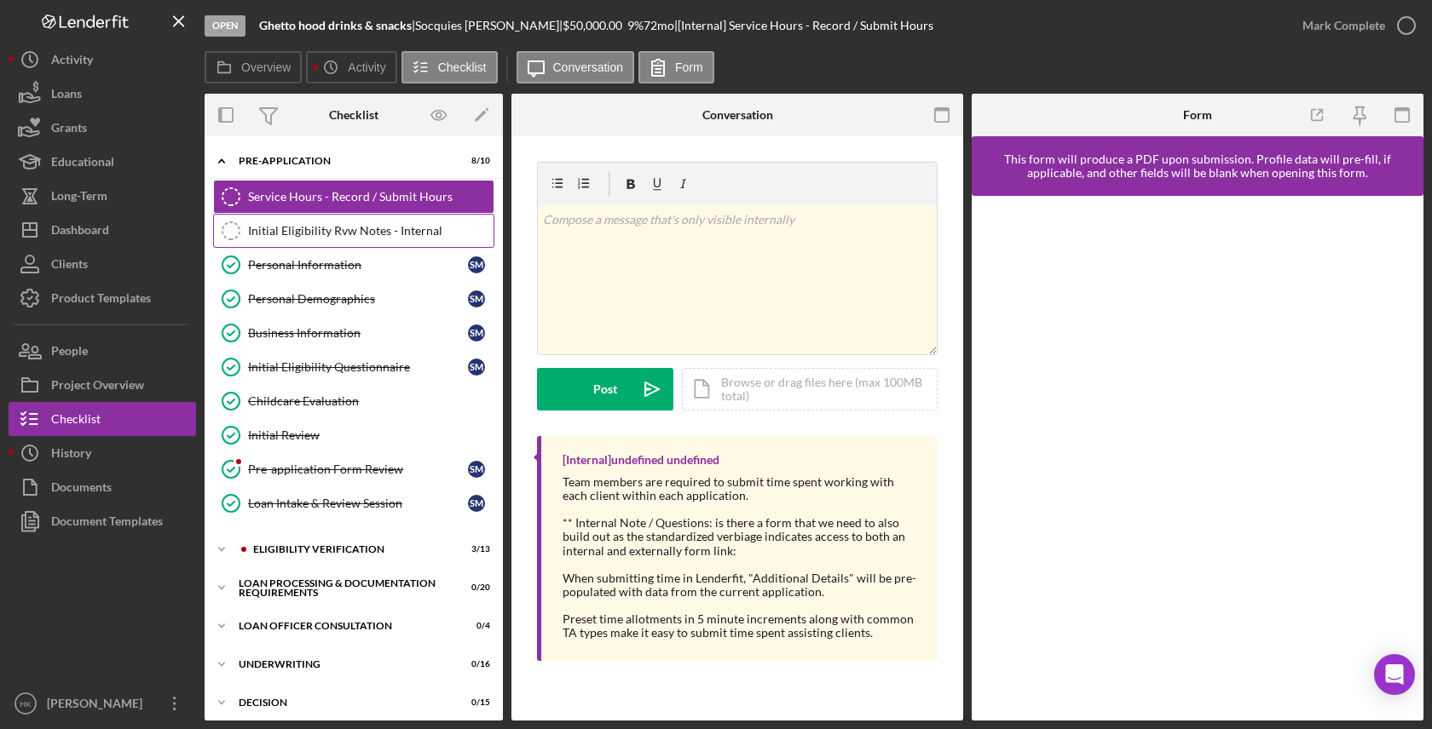
click at [357, 231] on div "Initial Eligibility Rvw Notes - Internal" at bounding box center [370, 231] width 245 height 14
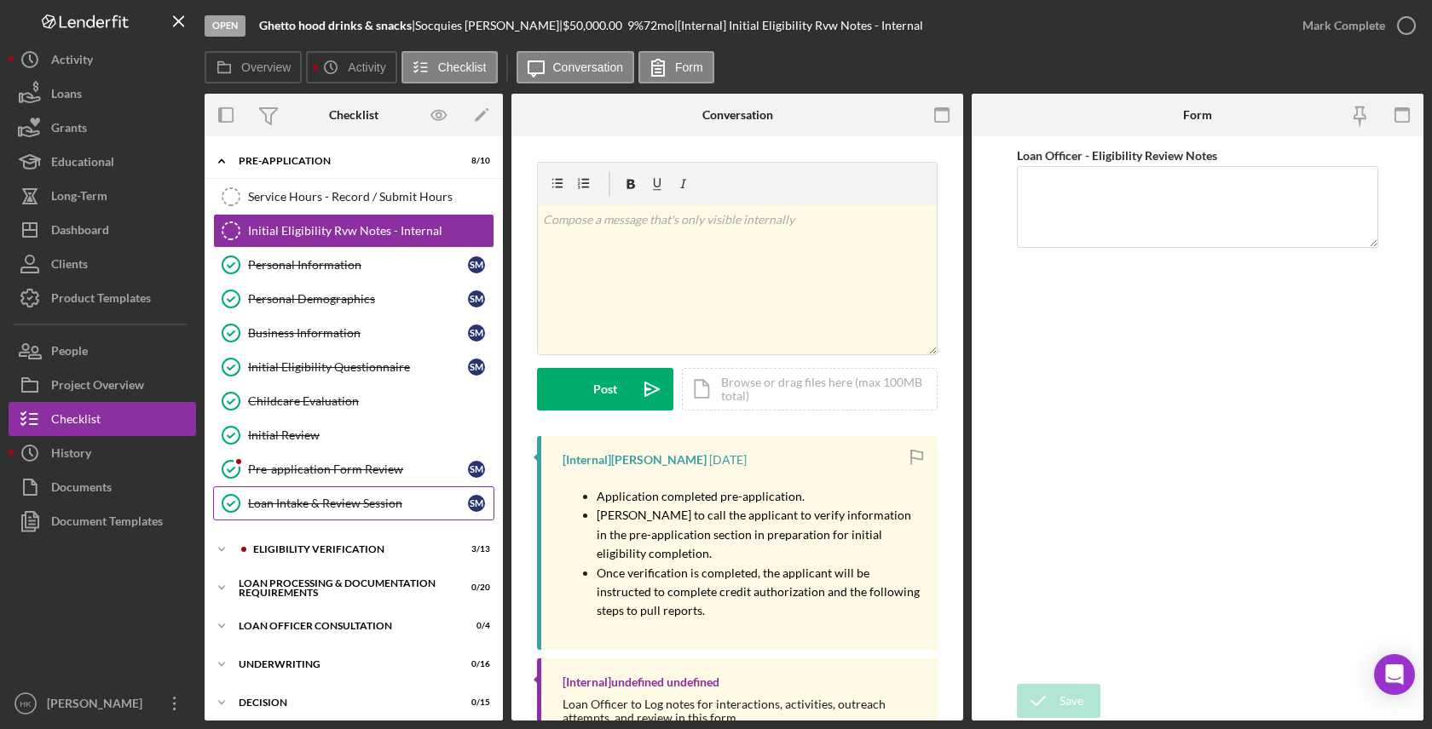
scroll to position [49, 0]
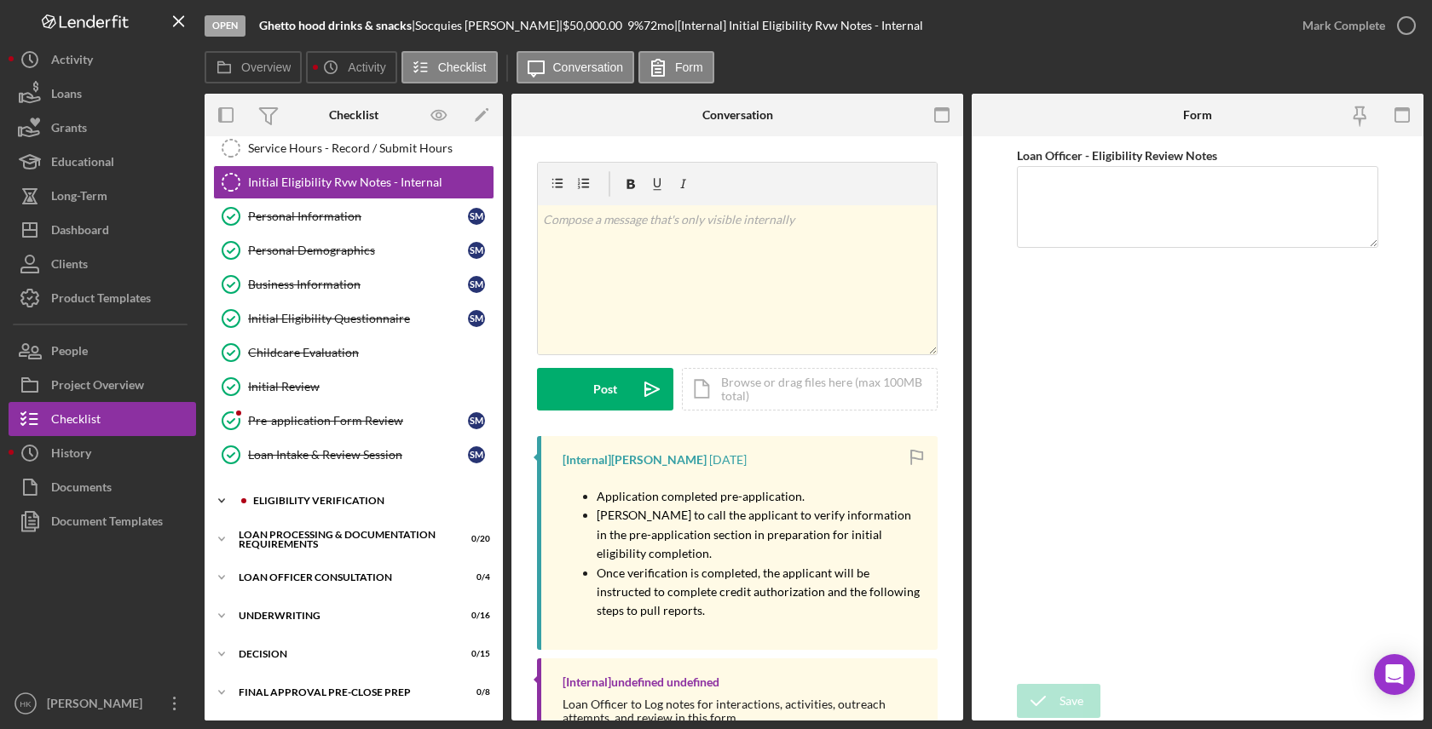
click at [377, 498] on div "Eligibility Verification" at bounding box center [367, 501] width 228 height 10
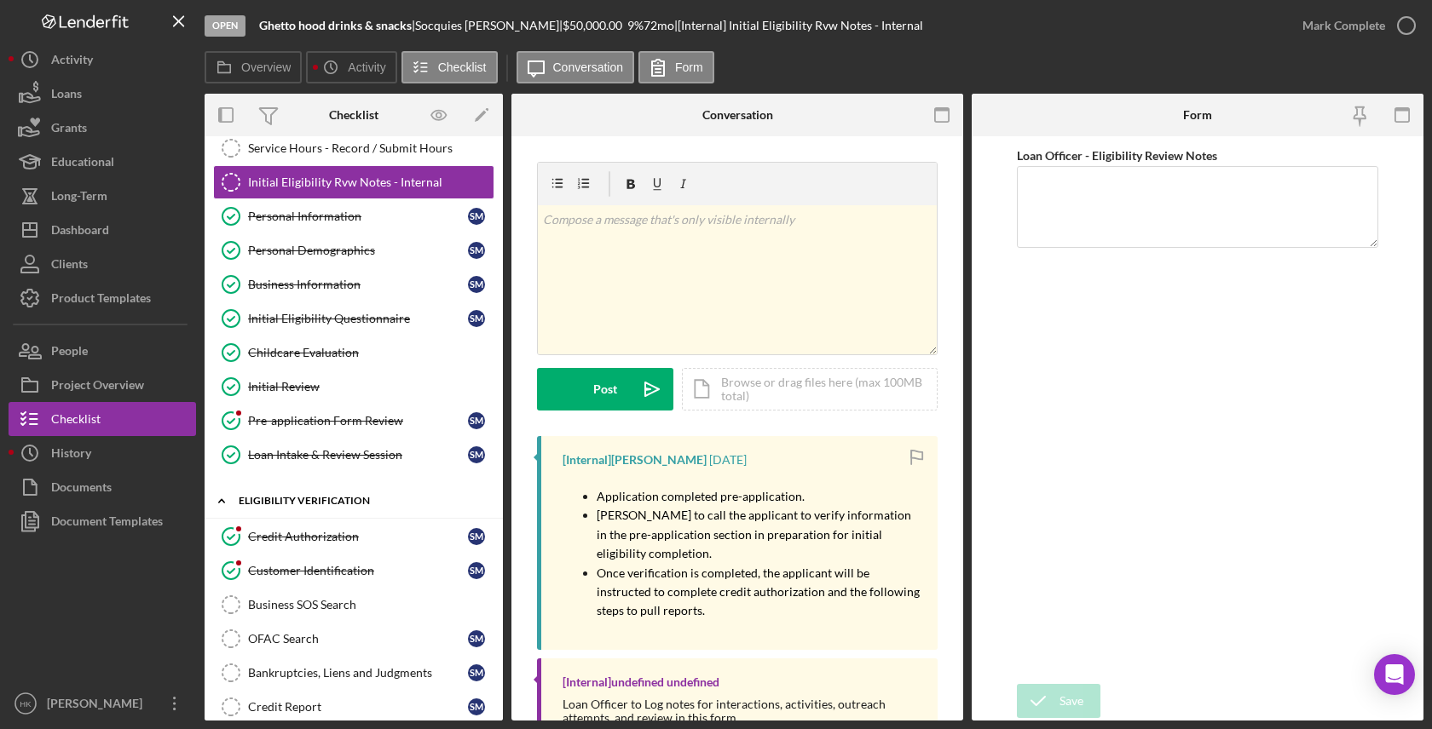
click at [377, 498] on div "Eligibility Verification" at bounding box center [360, 501] width 243 height 10
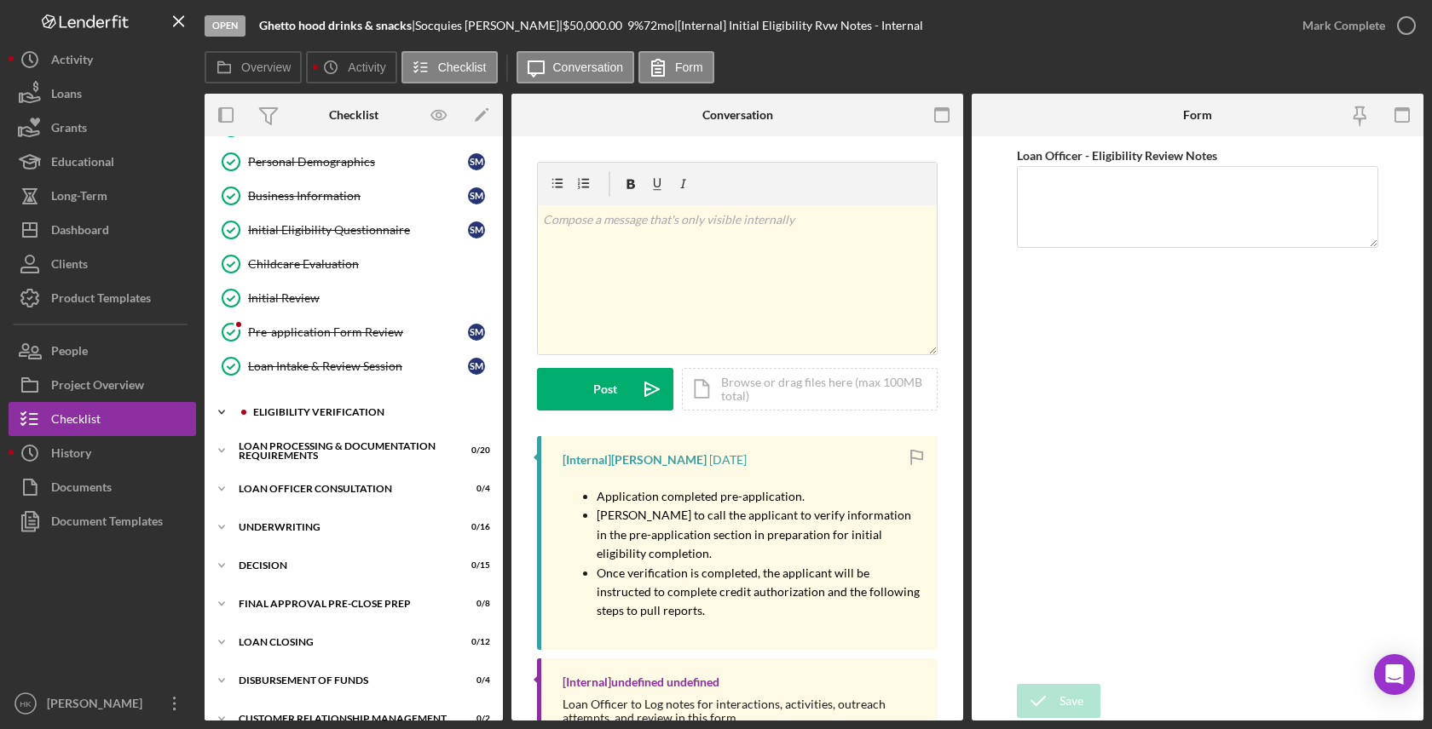
scroll to position [178, 0]
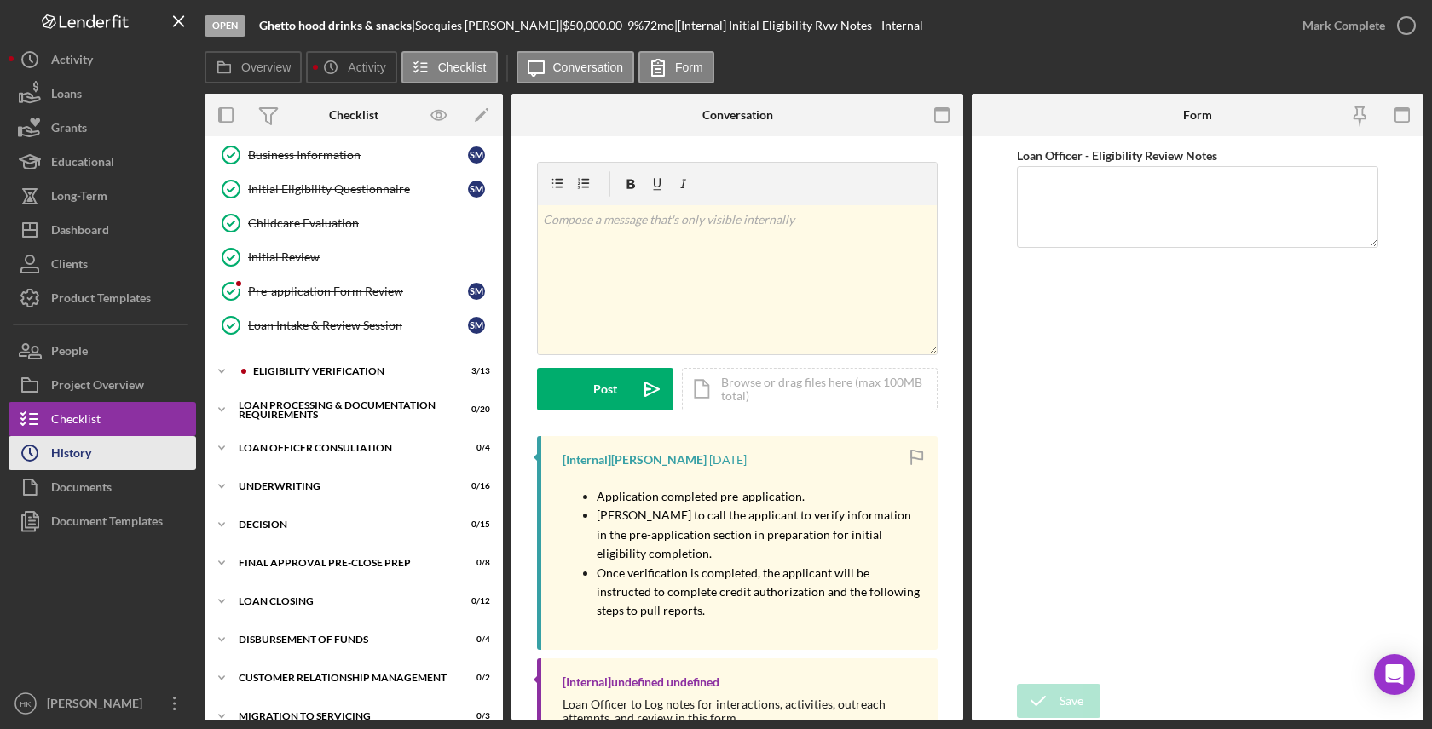
click at [117, 458] on button "Icon/History History" at bounding box center [102, 453] width 187 height 34
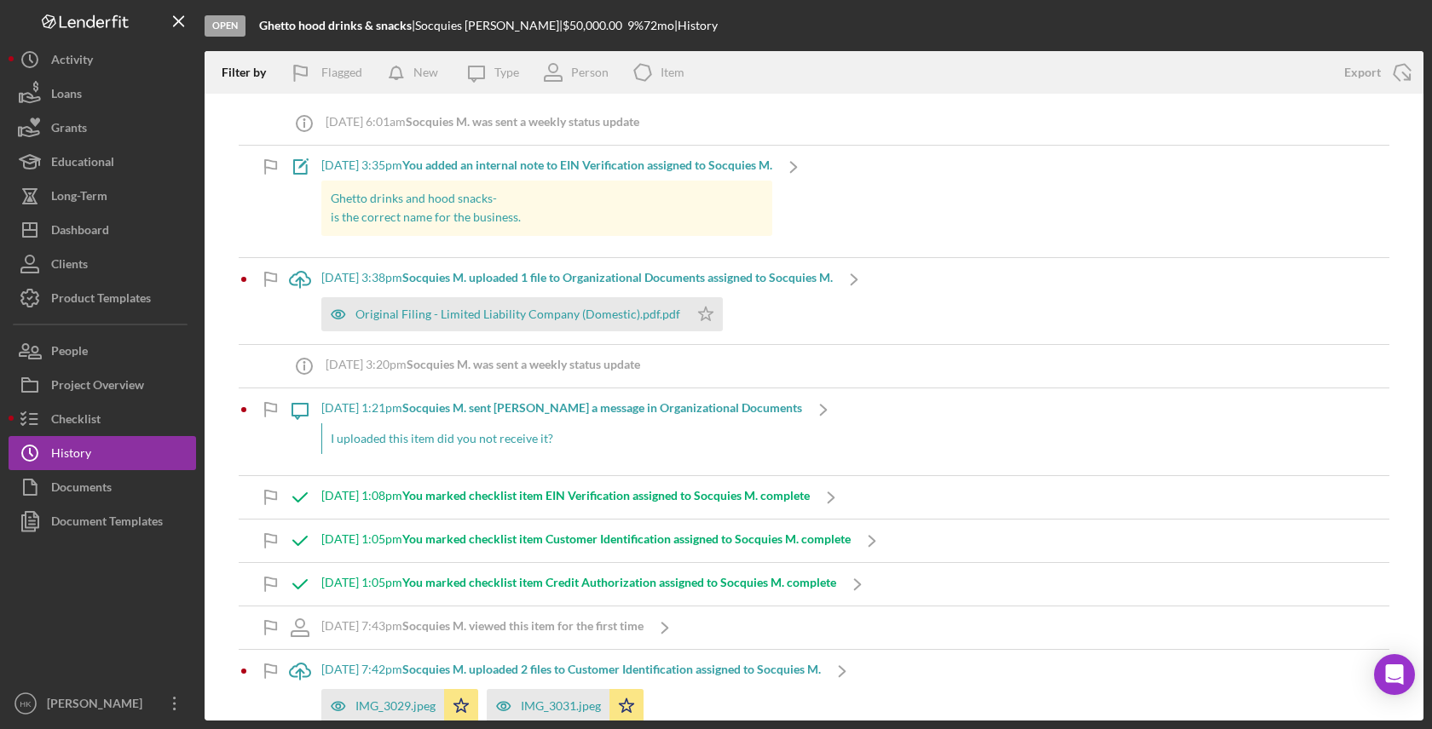
drag, startPoint x: 525, startPoint y: 219, endPoint x: 485, endPoint y: 213, distance: 40.5
drag, startPoint x: 331, startPoint y: 196, endPoint x: 376, endPoint y: 196, distance: 44.3
click at [763, 208] on p "Ghetto drinks and hood snacks- is the correct name for the business." at bounding box center [547, 208] width 433 height 38
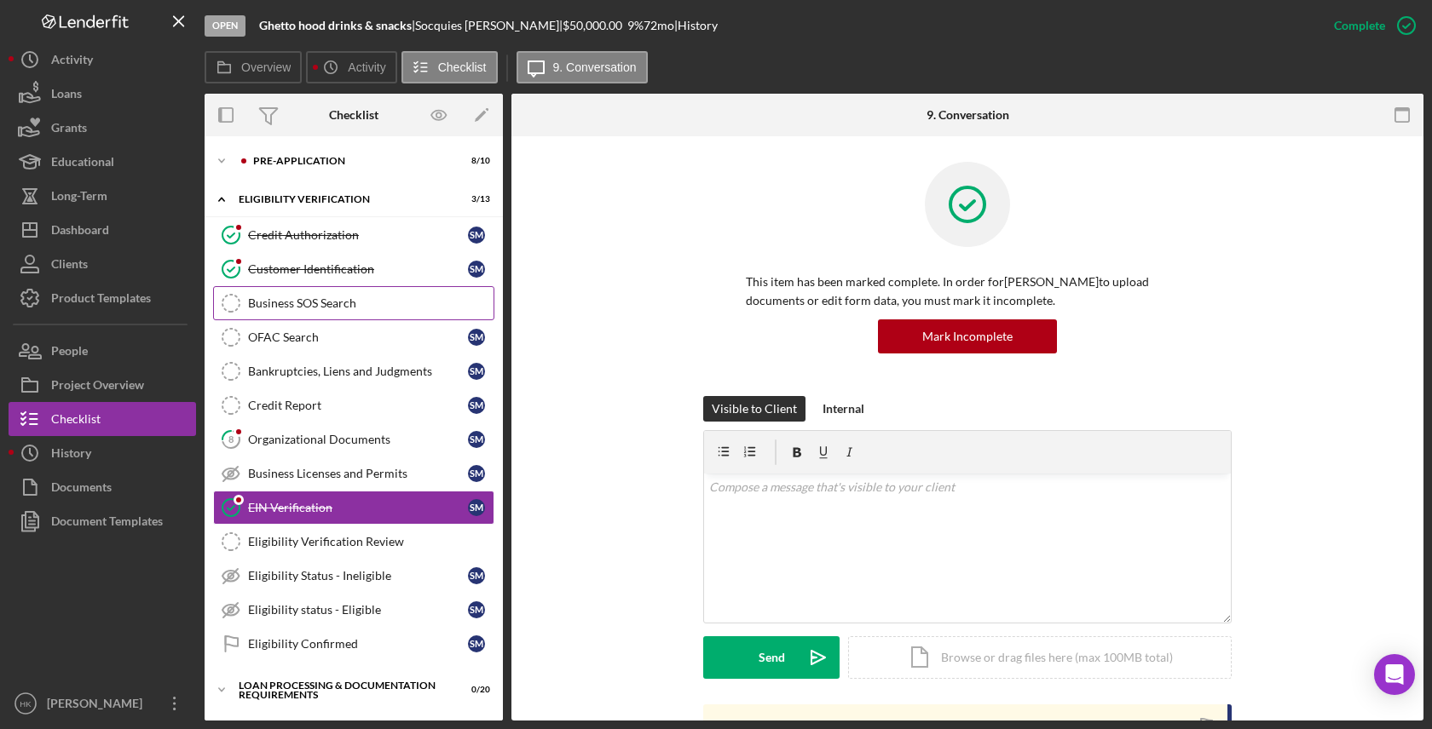
scroll to position [79, 0]
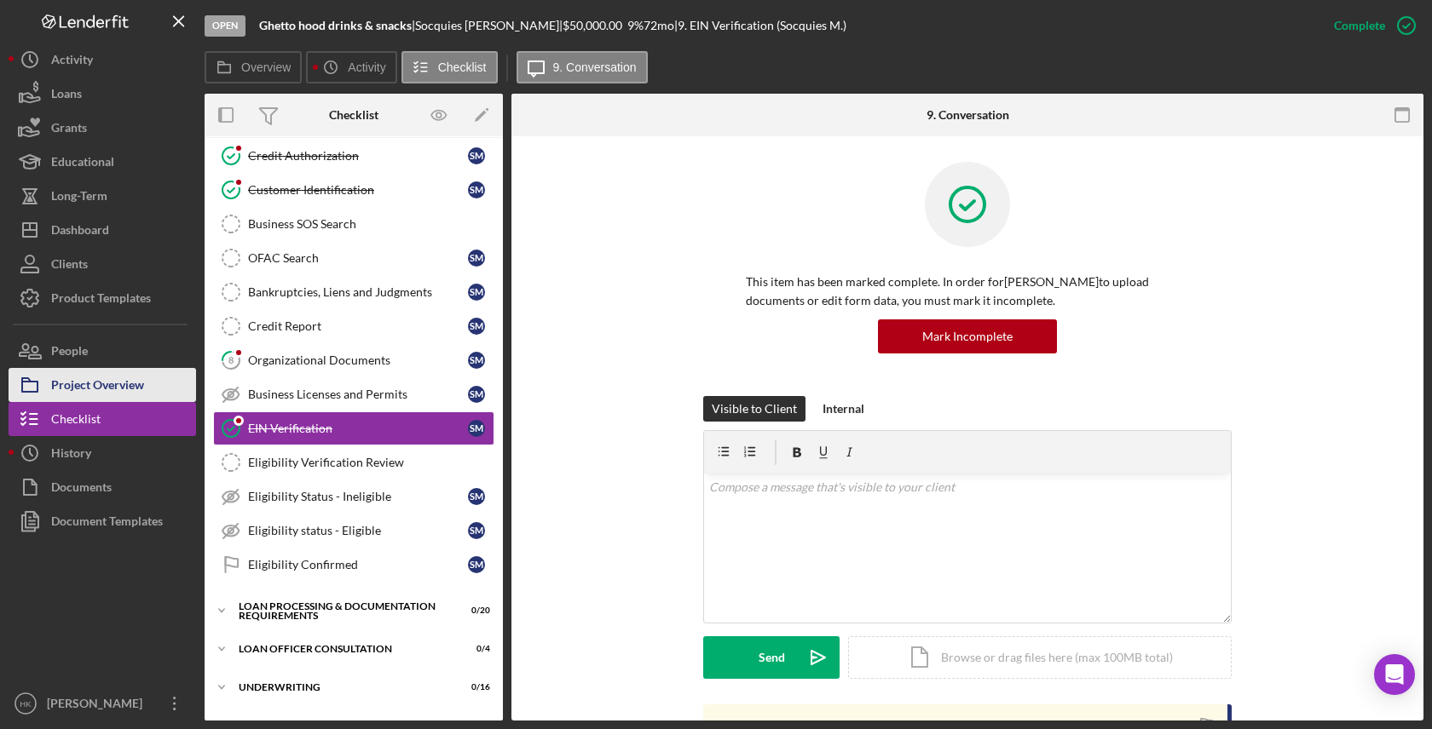
click at [42, 399] on icon "button" at bounding box center [30, 385] width 43 height 43
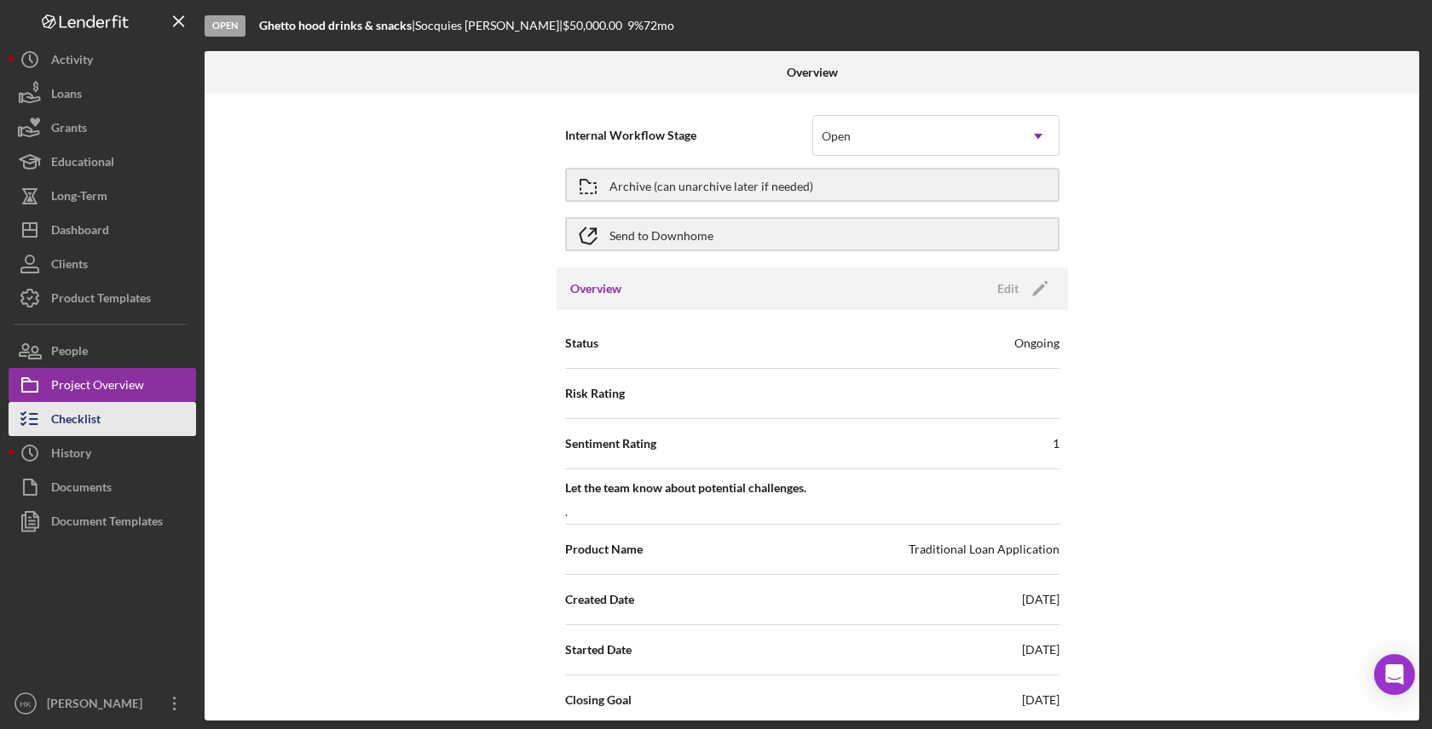
click at [47, 421] on icon "button" at bounding box center [30, 419] width 43 height 43
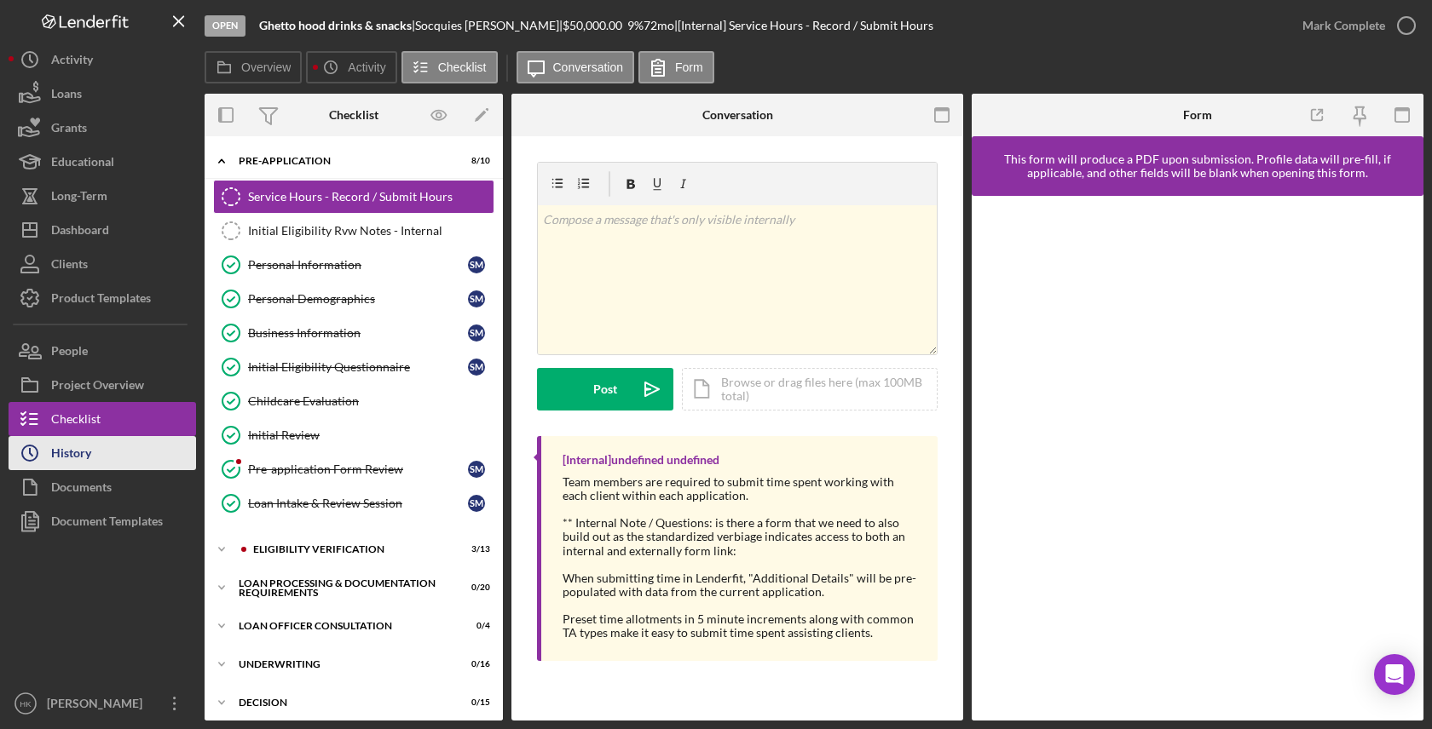
click at [96, 448] on button "Icon/History History" at bounding box center [102, 453] width 187 height 34
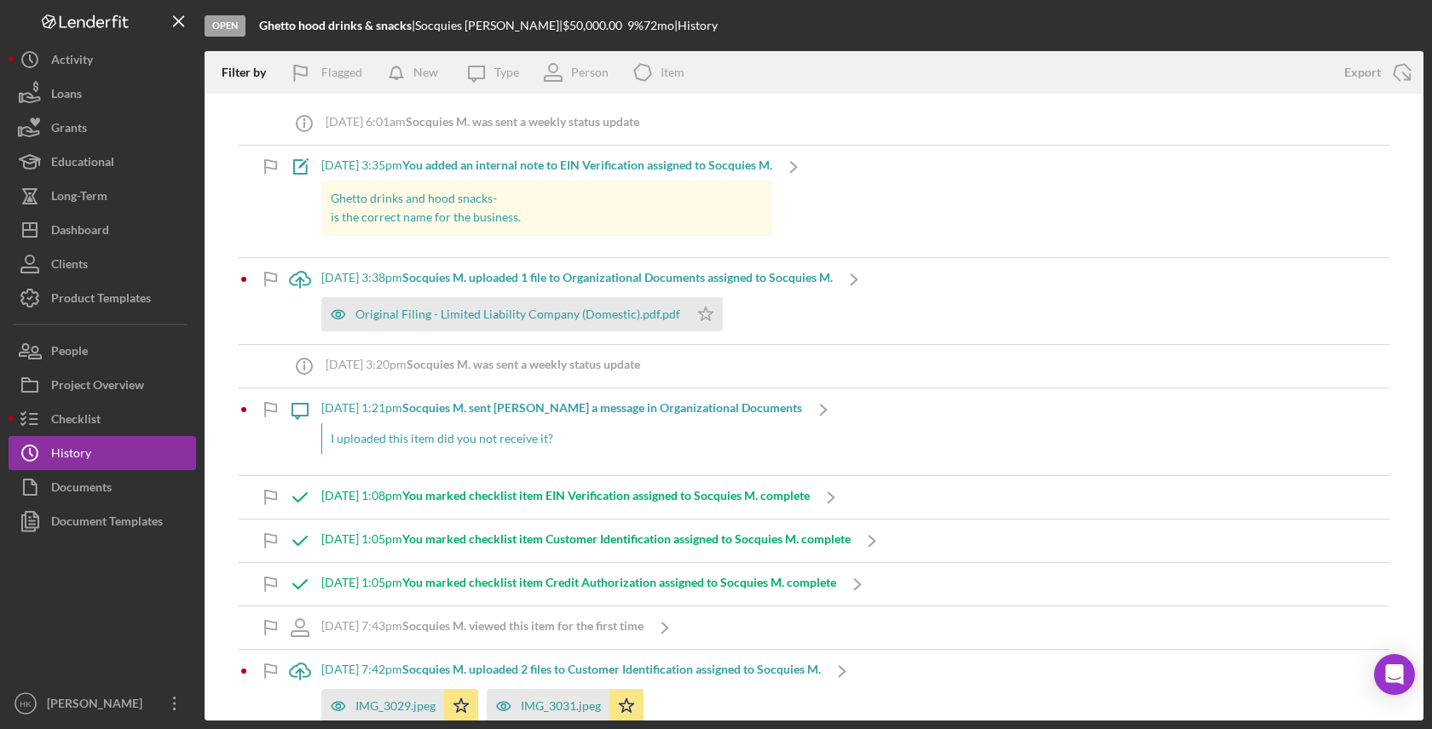
click at [329, 195] on div "Ghetto drinks and hood snacks- is the correct name for the business." at bounding box center [546, 208] width 451 height 55
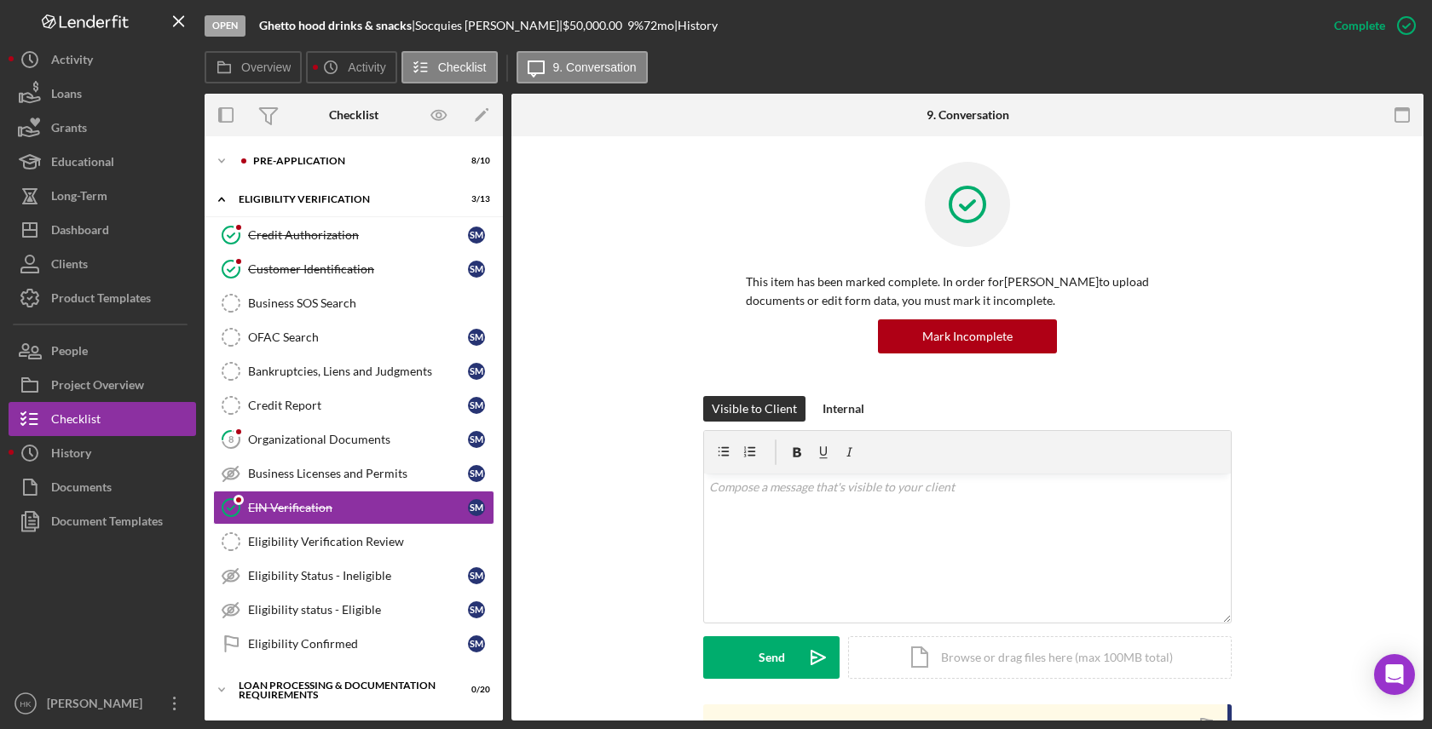
scroll to position [79, 0]
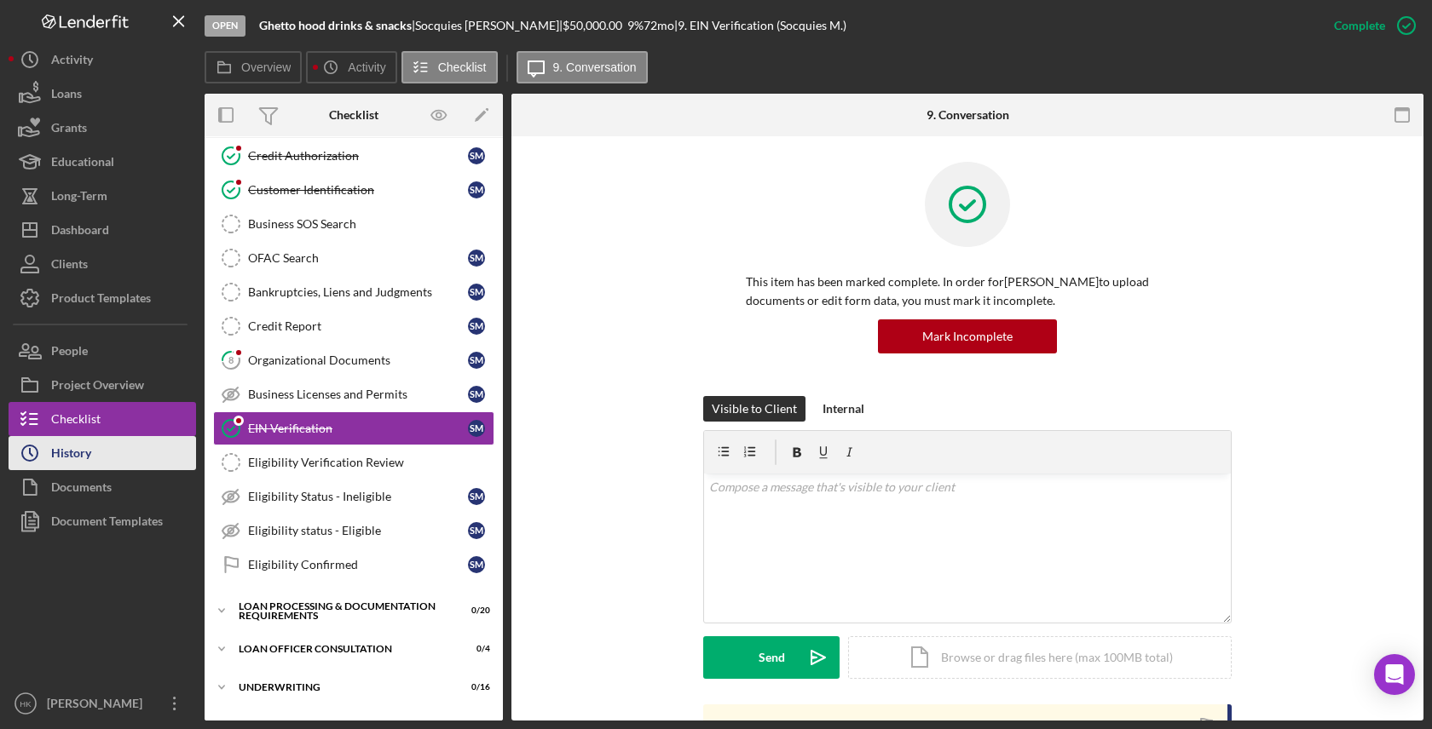
click at [42, 449] on icon "Icon/History" at bounding box center [30, 453] width 43 height 43
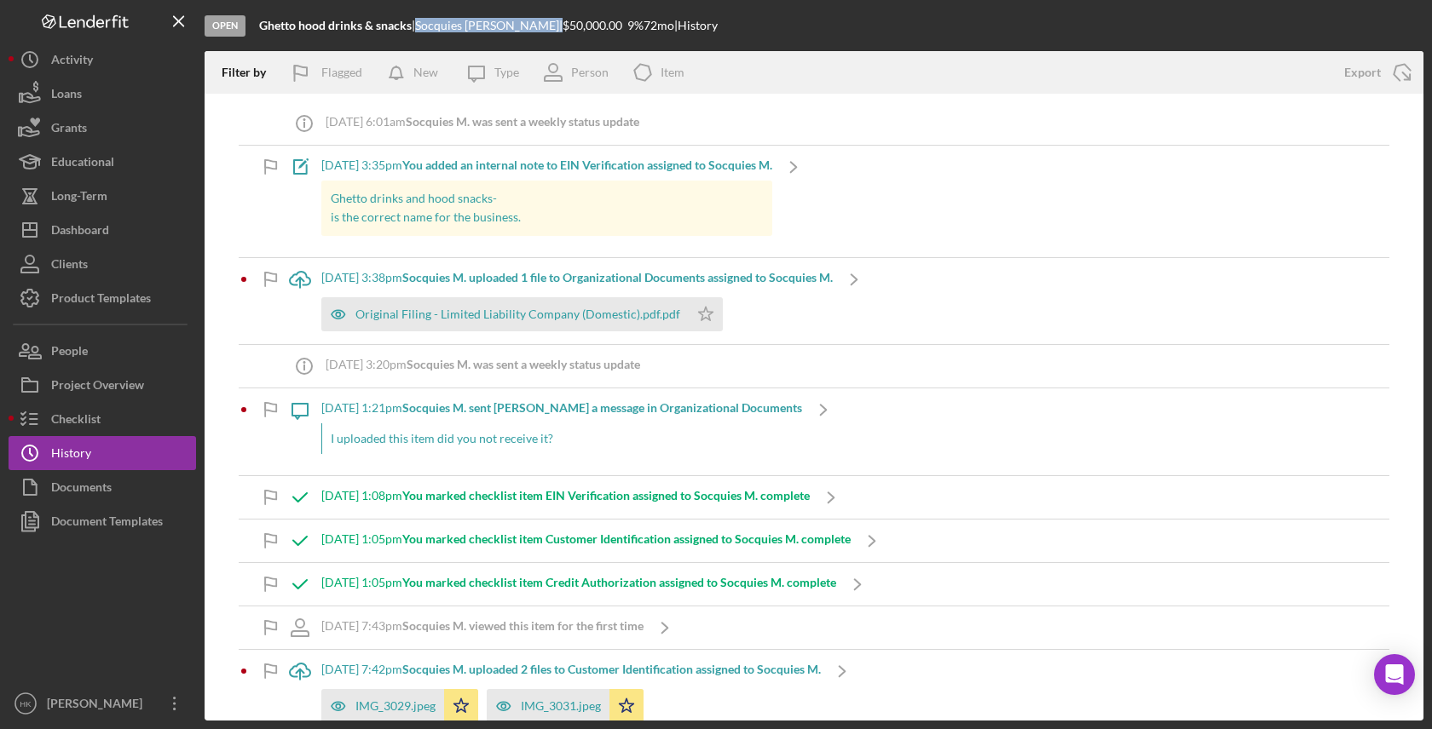
drag, startPoint x: 417, startPoint y: 24, endPoint x: 524, endPoint y: 26, distance: 107.4
click at [524, 26] on div "Ghetto hood drinks & snacks | [PERSON_NAME] | $50,000.00 9 % 72 mo | History" at bounding box center [488, 26] width 458 height 14
copy div "| [PERSON_NAME]"
click at [55, 404] on div "Checklist" at bounding box center [75, 421] width 49 height 38
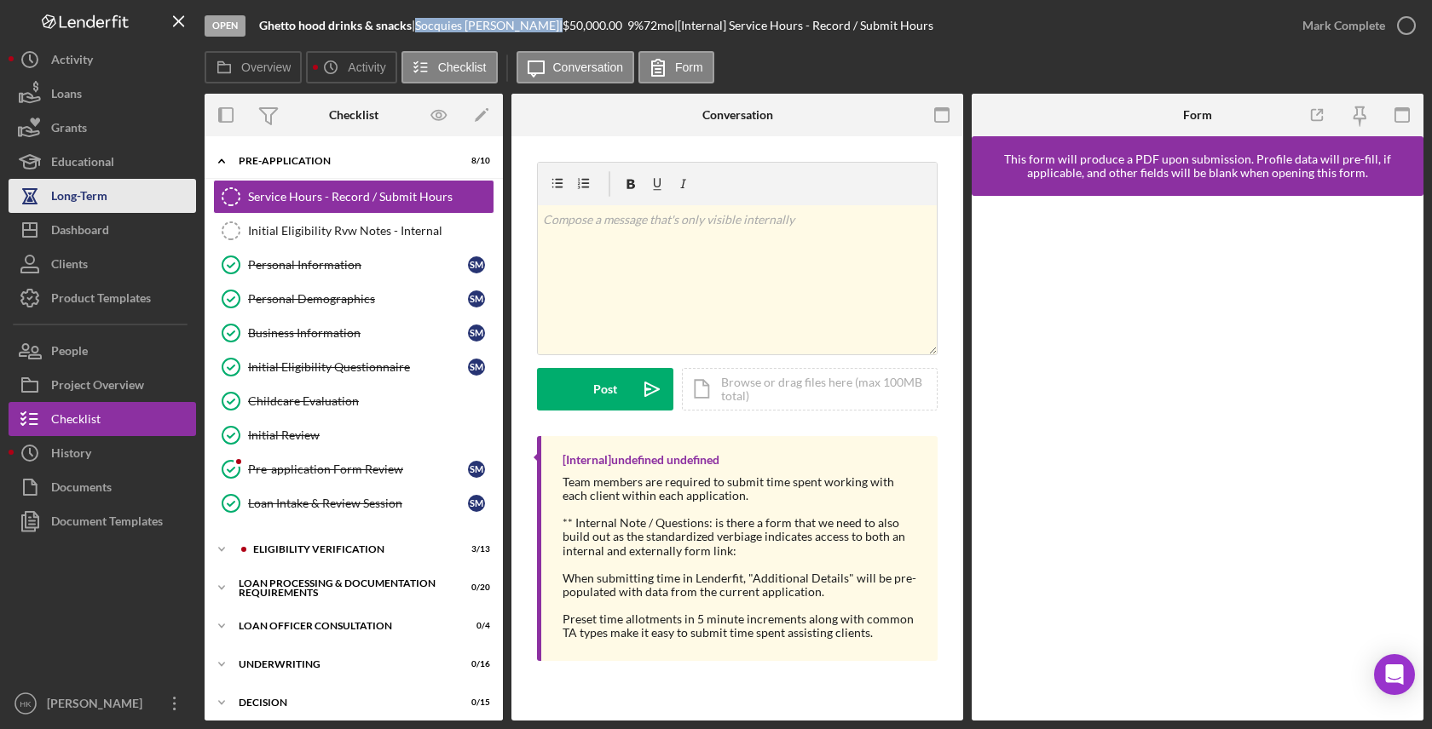
click at [99, 195] on div "Long-Term" at bounding box center [79, 198] width 56 height 38
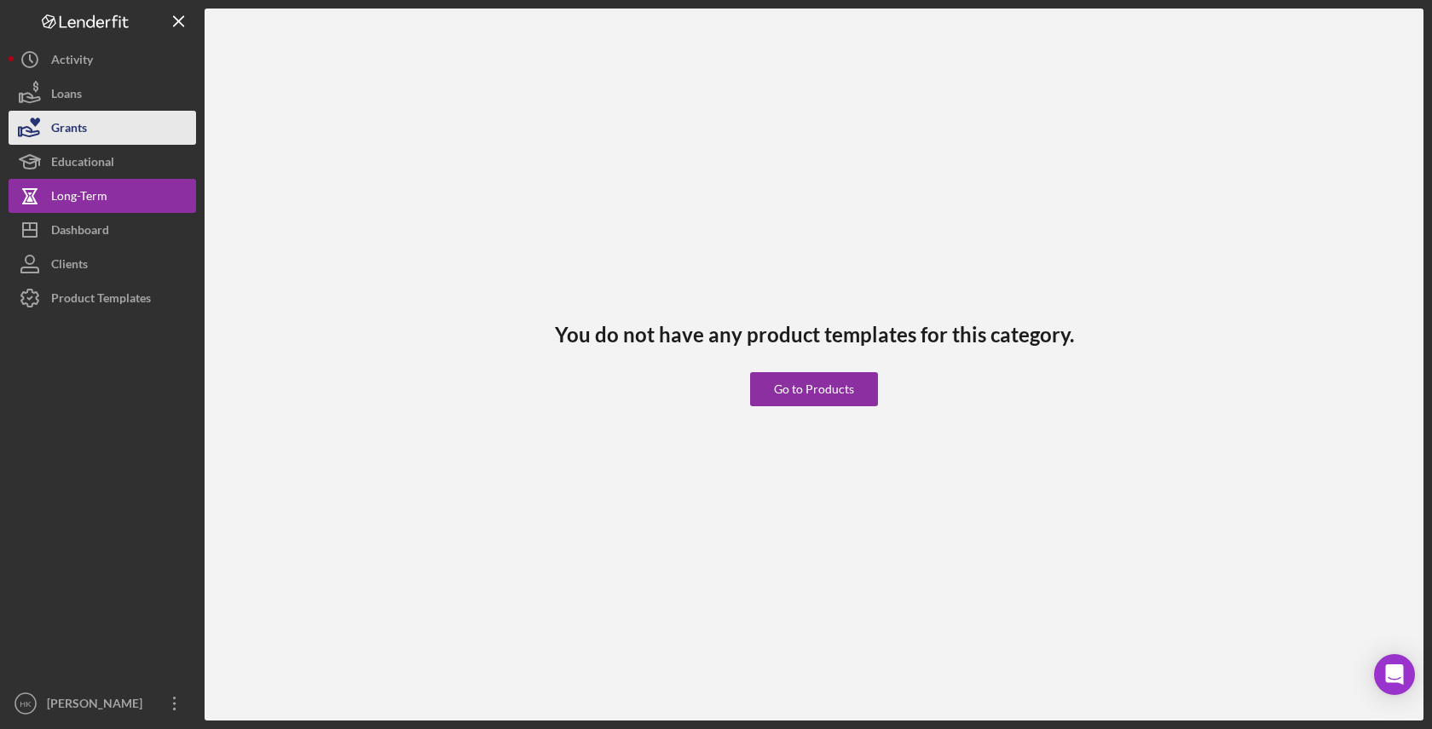
click at [94, 142] on button "Grants" at bounding box center [102, 128] width 187 height 34
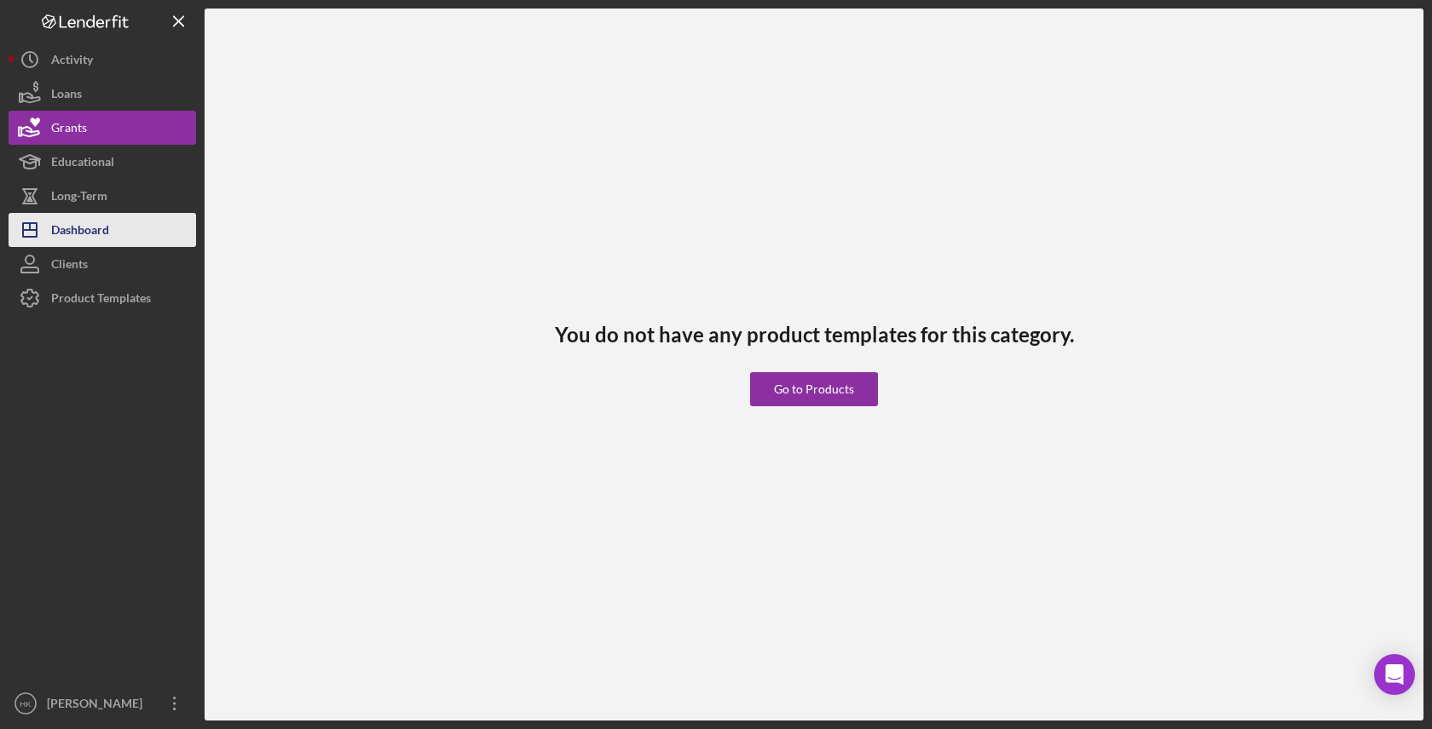
click at [110, 232] on button "Icon/Dashboard Dashboard" at bounding box center [102, 230] width 187 height 34
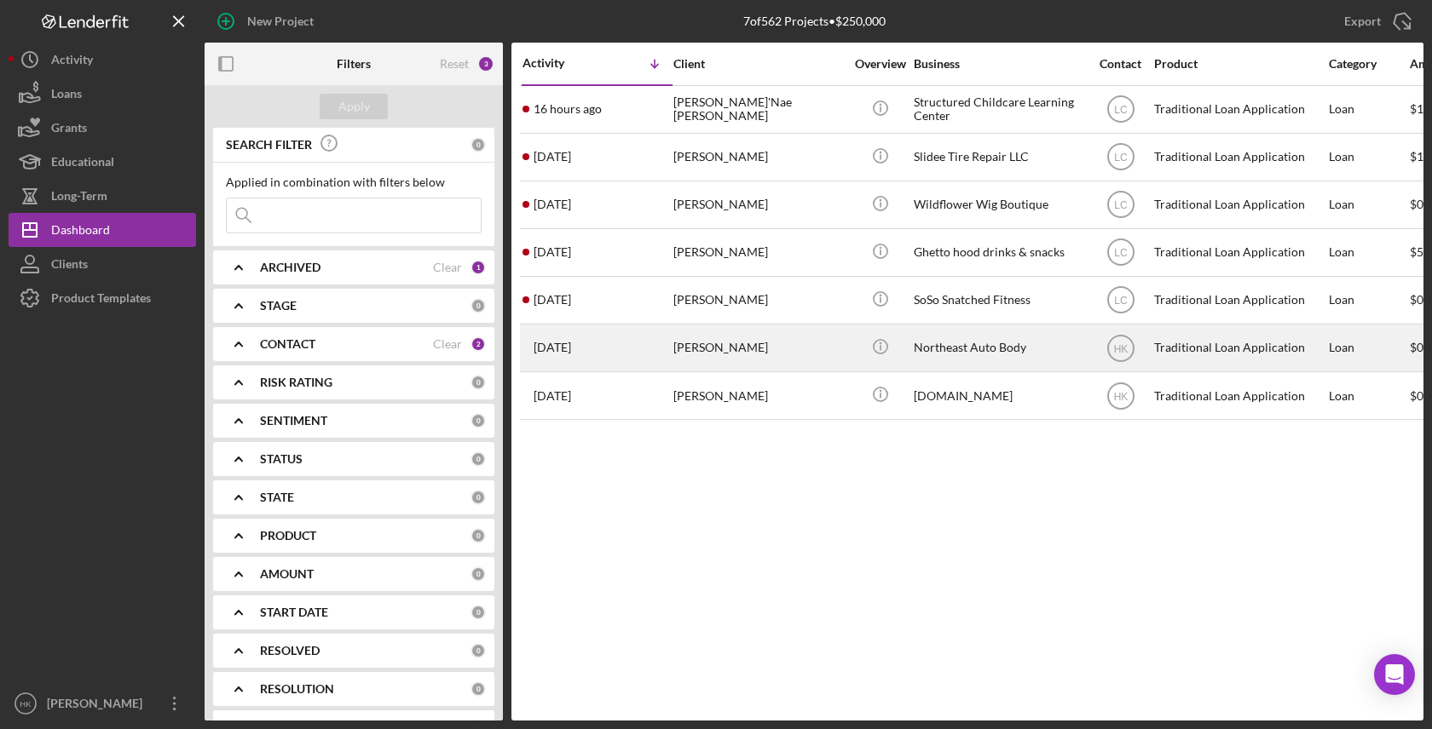
click at [734, 341] on div "[PERSON_NAME]" at bounding box center [758, 347] width 170 height 45
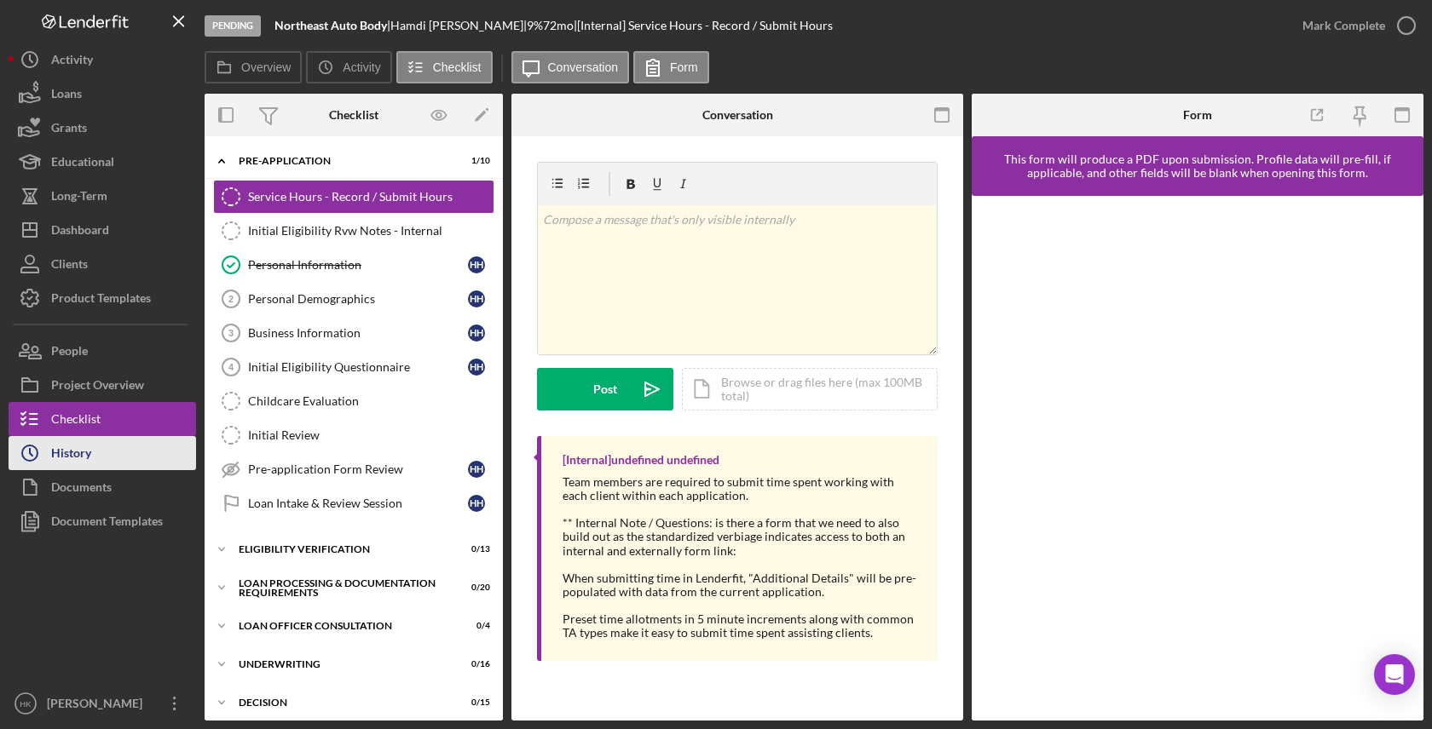
click at [134, 465] on button "Icon/History History" at bounding box center [102, 453] width 187 height 34
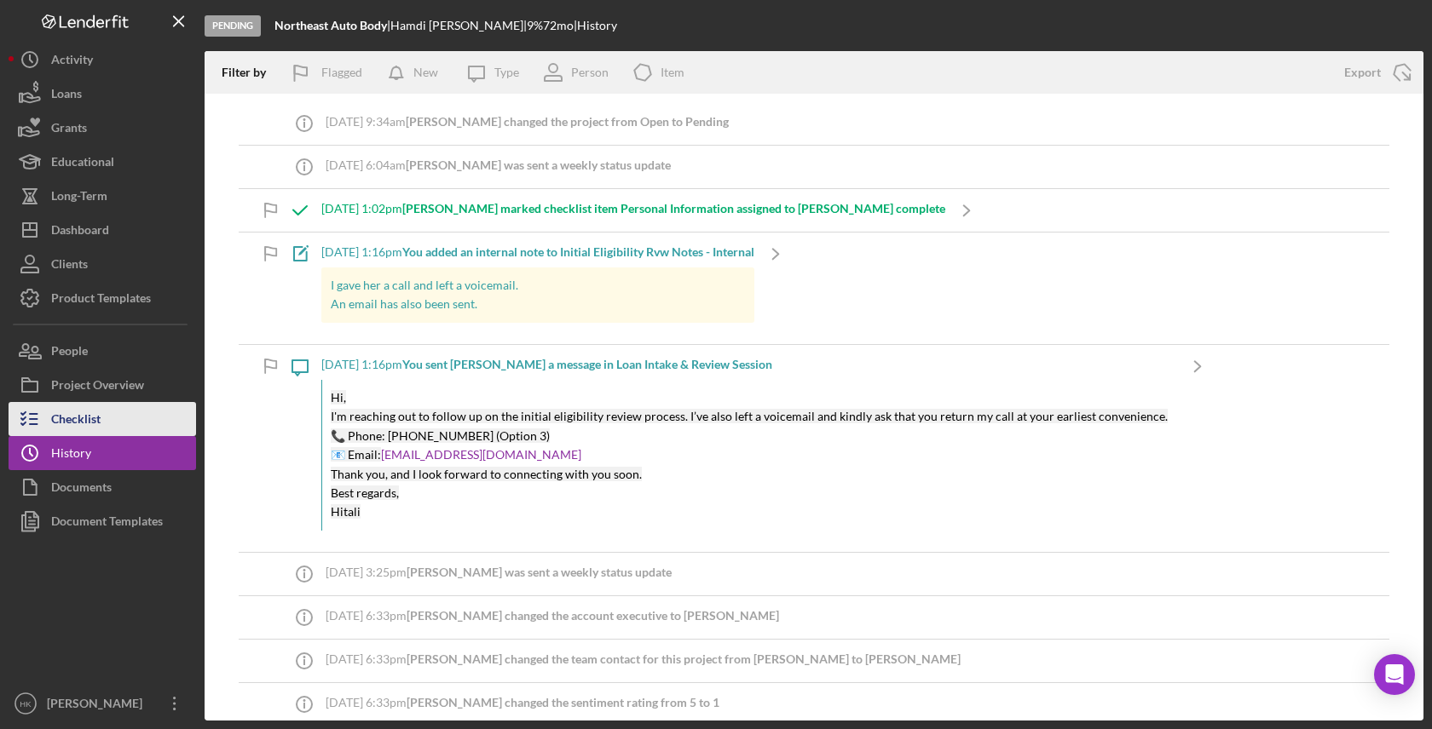
click at [133, 414] on button "Checklist" at bounding box center [102, 419] width 187 height 34
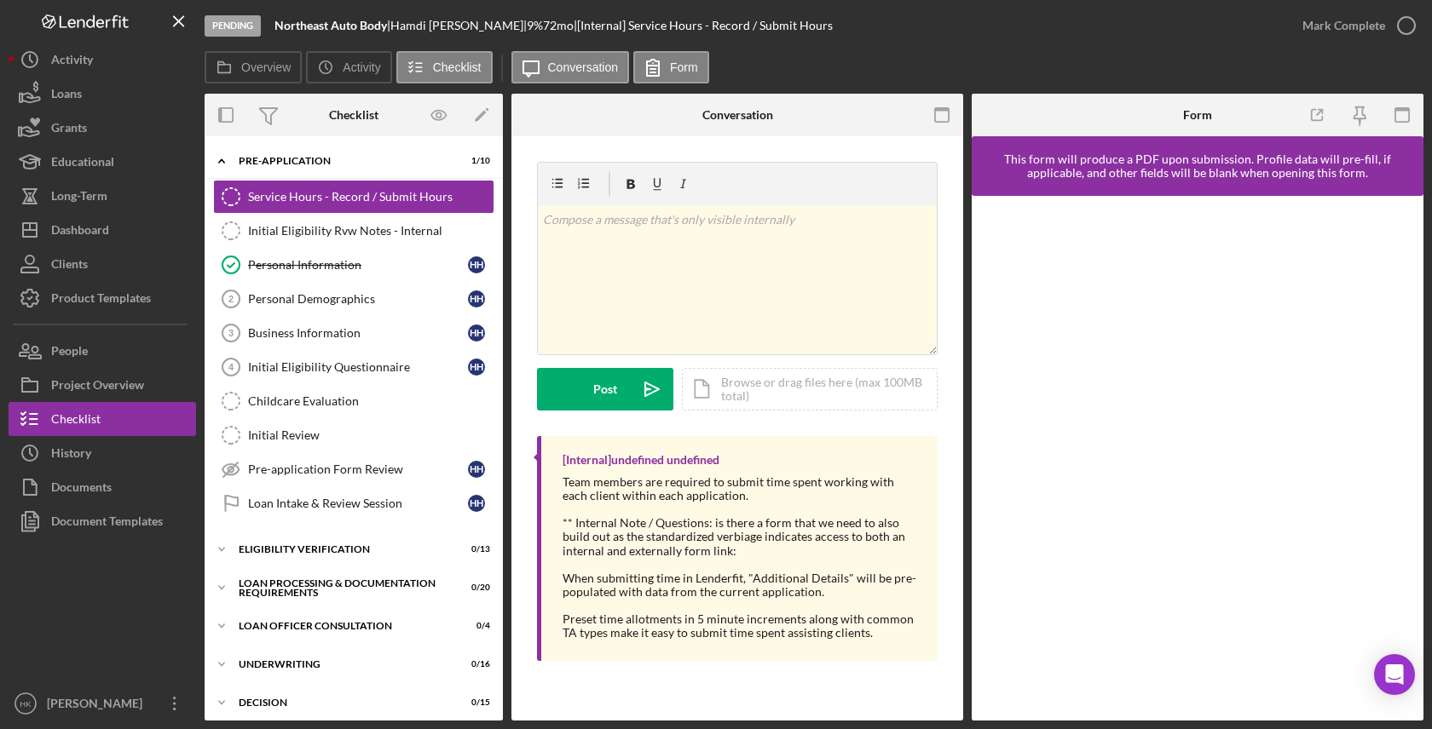
drag, startPoint x: 488, startPoint y: 27, endPoint x: 254, endPoint y: 26, distance: 234.3
click at [255, 26] on div "Pending Northeast Auto Body | [PERSON_NAME] | 9 % 72 mo | [Internal] Service Ho…" at bounding box center [745, 25] width 1080 height 51
copy div "Northeast Auto Body | [PERSON_NAME]"
